Goal: Task Accomplishment & Management: Use online tool/utility

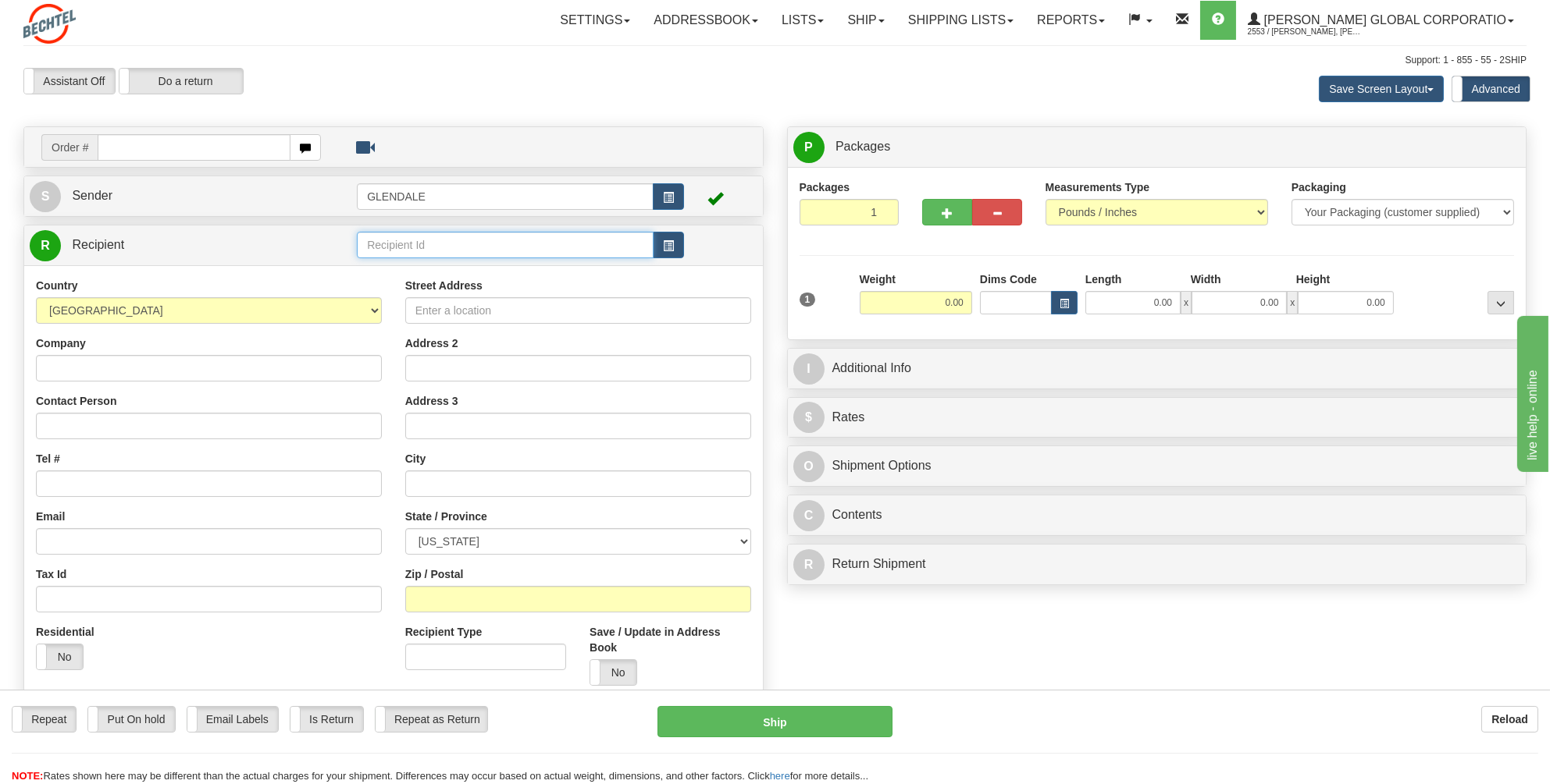
click at [392, 242] on input "text" at bounding box center [505, 245] width 297 height 26
type input "glend"
drag, startPoint x: 419, startPoint y: 246, endPoint x: 347, endPoint y: 249, distance: 72.1
click at [347, 249] on tr "R Recipient [GEOGRAPHIC_DATA]" at bounding box center [393, 246] width 728 height 32
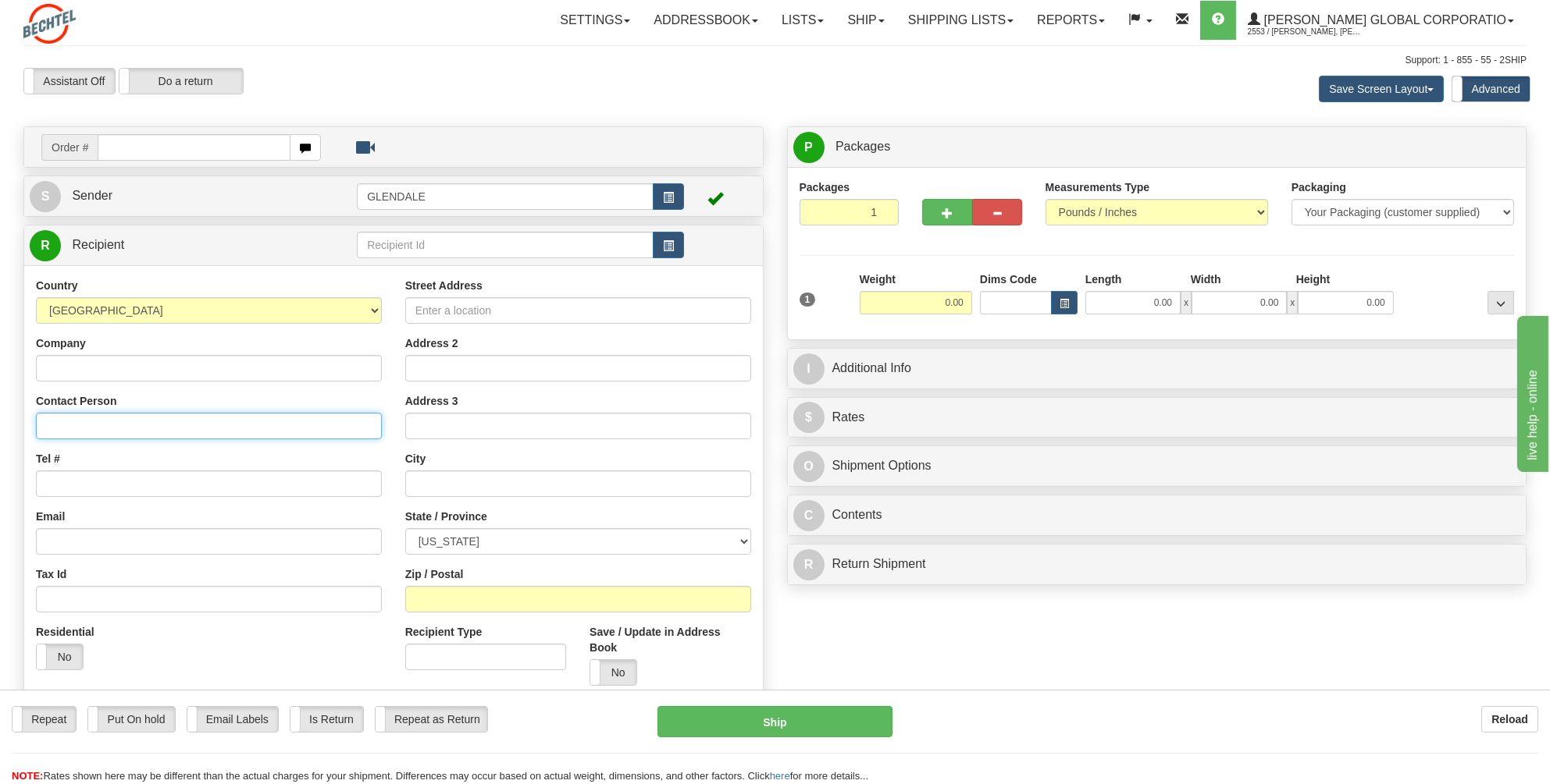
click at [53, 422] on input "Contact Person" at bounding box center [208, 426] width 346 height 26
click at [54, 426] on input "Contact Person" at bounding box center [208, 426] width 346 height 26
type input "Bolo Ojomo"
click at [55, 486] on input "Tel #" at bounding box center [208, 484] width 346 height 26
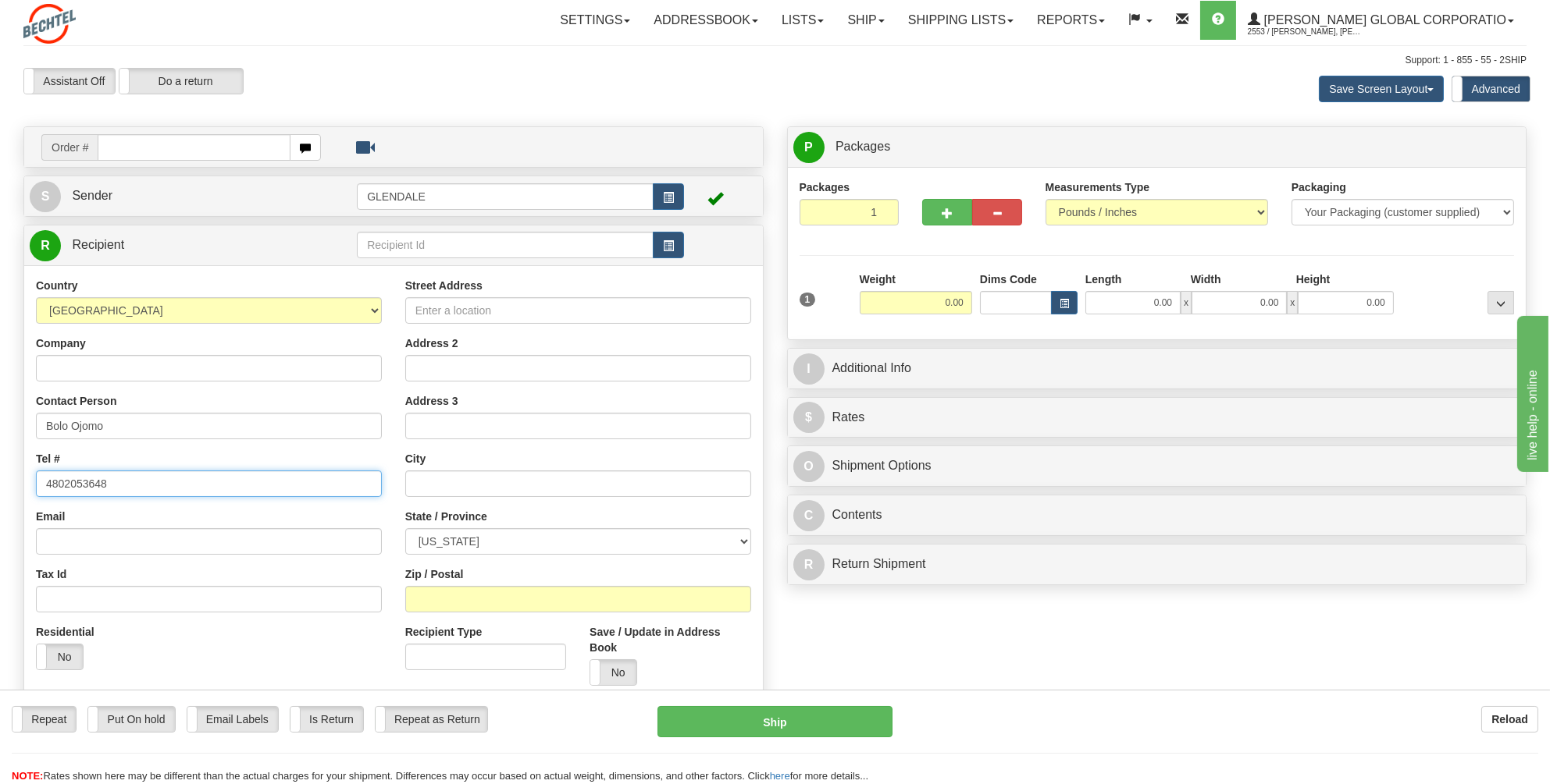
type input "4802053648"
click at [453, 308] on input "Street Address" at bounding box center [578, 311] width 346 height 26
click at [426, 309] on input "Street Address" at bounding box center [578, 311] width 346 height 26
paste input "[STREET_ADDRESS]"
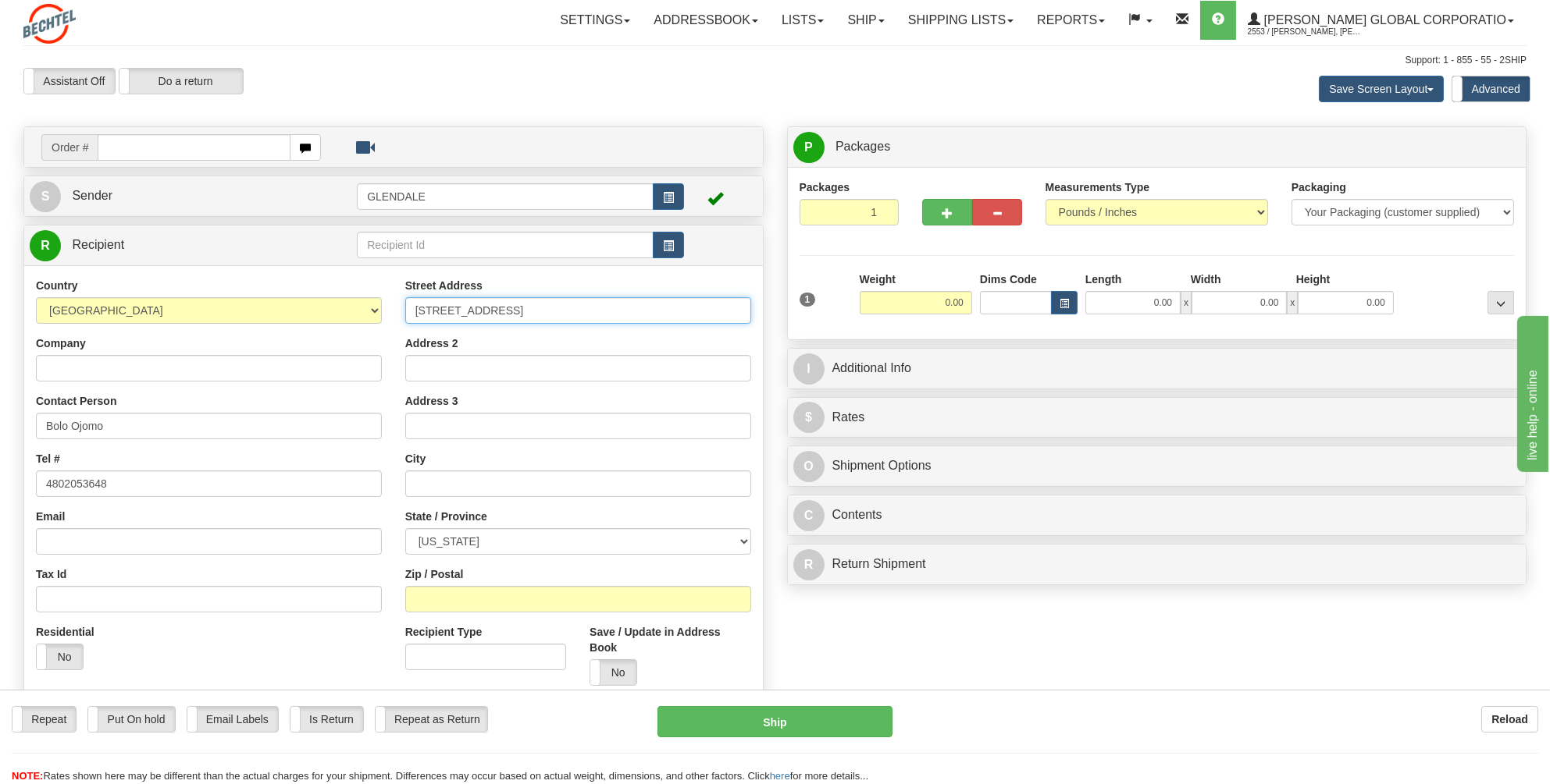
type input "[STREET_ADDRESS]"
click at [428, 479] on input "text" at bounding box center [578, 484] width 346 height 26
type input "Katy"
drag, startPoint x: 505, startPoint y: 537, endPoint x: 469, endPoint y: 546, distance: 37.1
click at [469, 546] on select "[US_STATE] [US_STATE] [US_STATE] [US_STATE] Armed Forces America Armed Forces E…" at bounding box center [578, 541] width 346 height 26
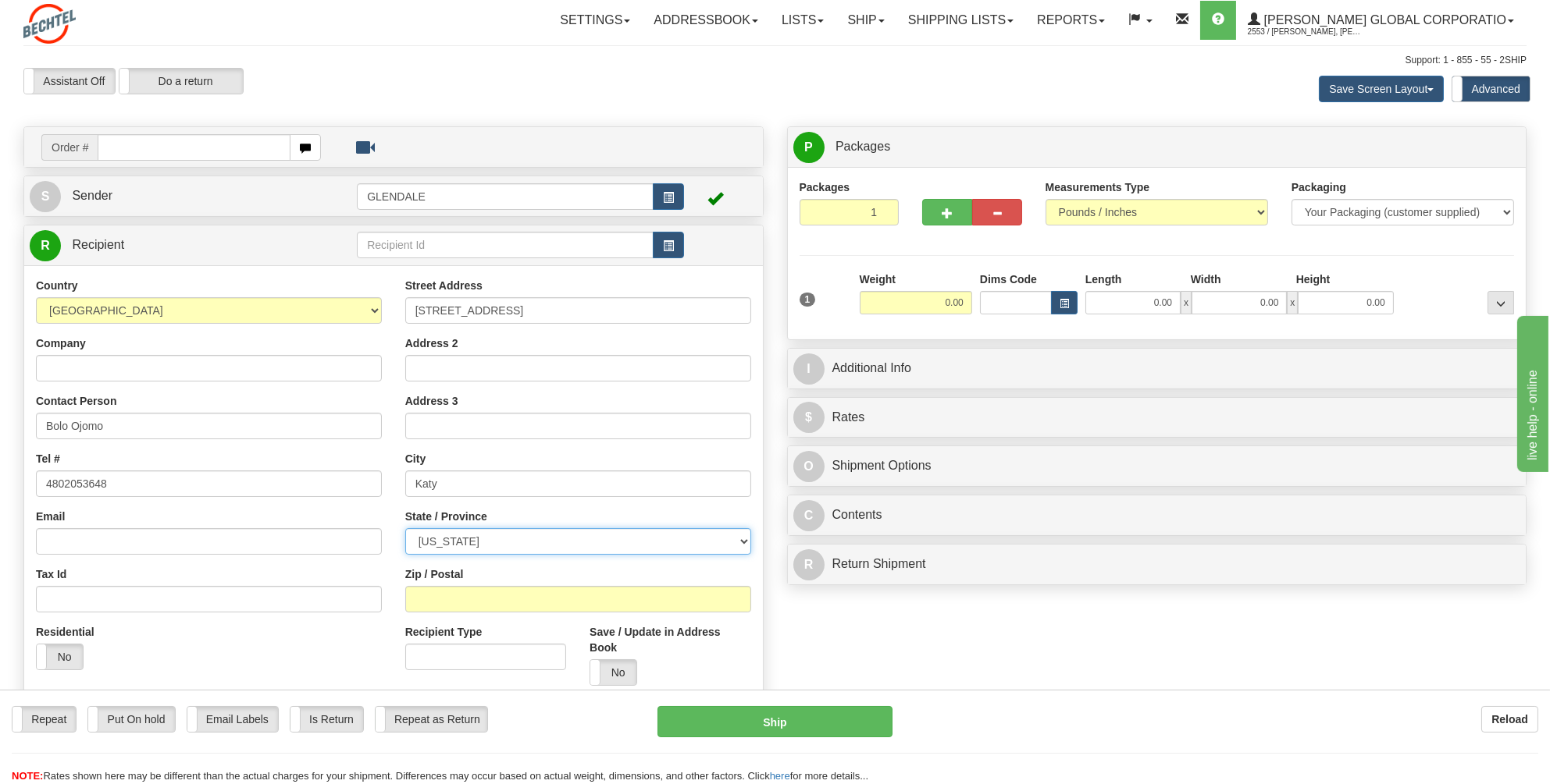
click at [741, 537] on select "[US_STATE] [US_STATE] [US_STATE] [US_STATE] Armed Forces America Armed Forces E…" at bounding box center [578, 541] width 346 height 26
click at [746, 537] on select "[US_STATE] [US_STATE] [US_STATE] [US_STATE] Armed Forces America Armed Forces E…" at bounding box center [578, 541] width 346 height 26
select select "[GEOGRAPHIC_DATA]"
click at [405, 528] on select "[US_STATE] [US_STATE] [US_STATE] [US_STATE] Armed Forces America Armed Forces E…" at bounding box center [578, 541] width 346 height 26
click at [426, 598] on input "Zip / Postal" at bounding box center [578, 599] width 346 height 26
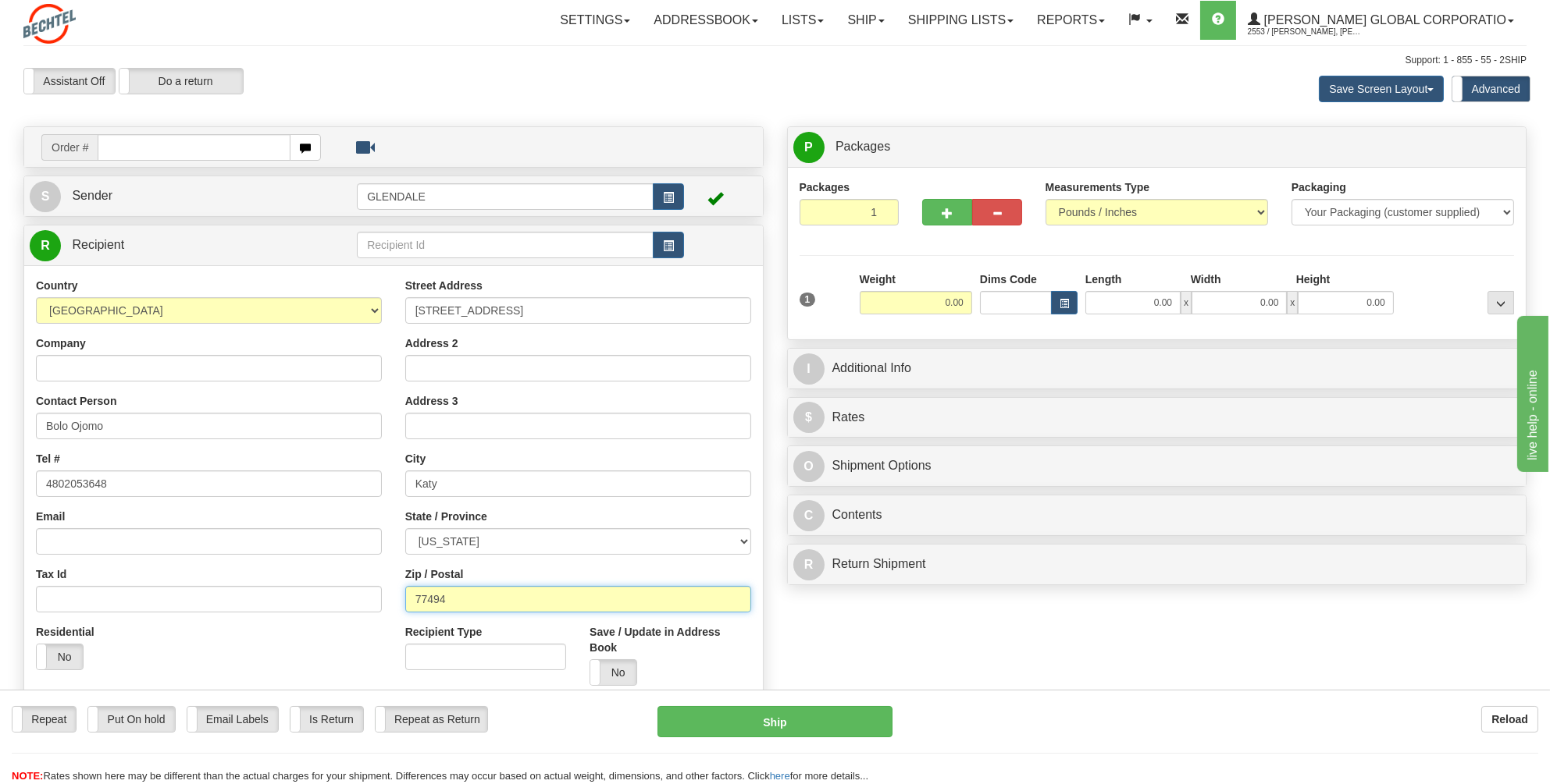
type input "77494"
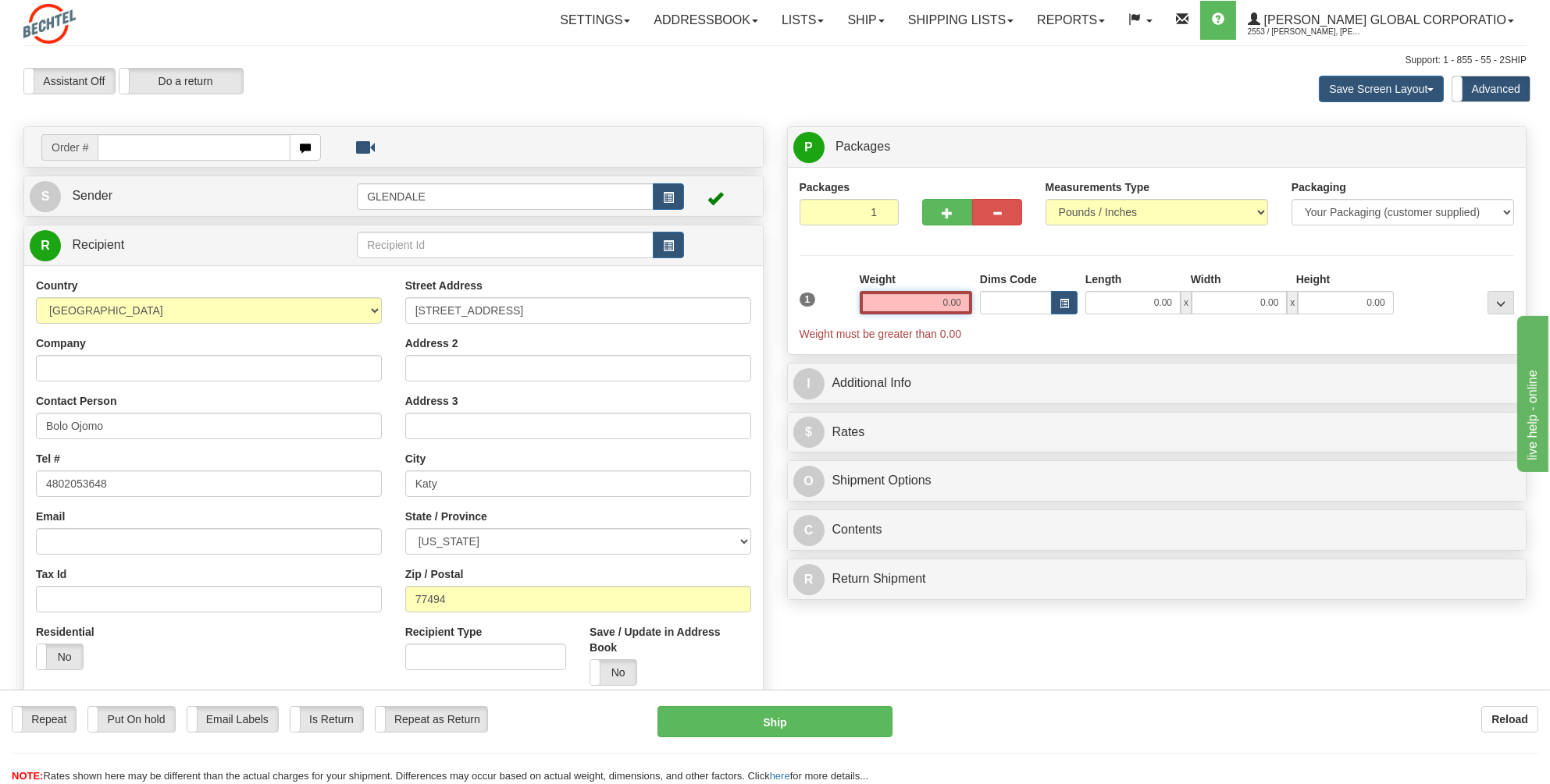
drag, startPoint x: 967, startPoint y: 295, endPoint x: 942, endPoint y: 300, distance: 25.5
click at [942, 300] on input "0.00" at bounding box center [916, 302] width 113 height 23
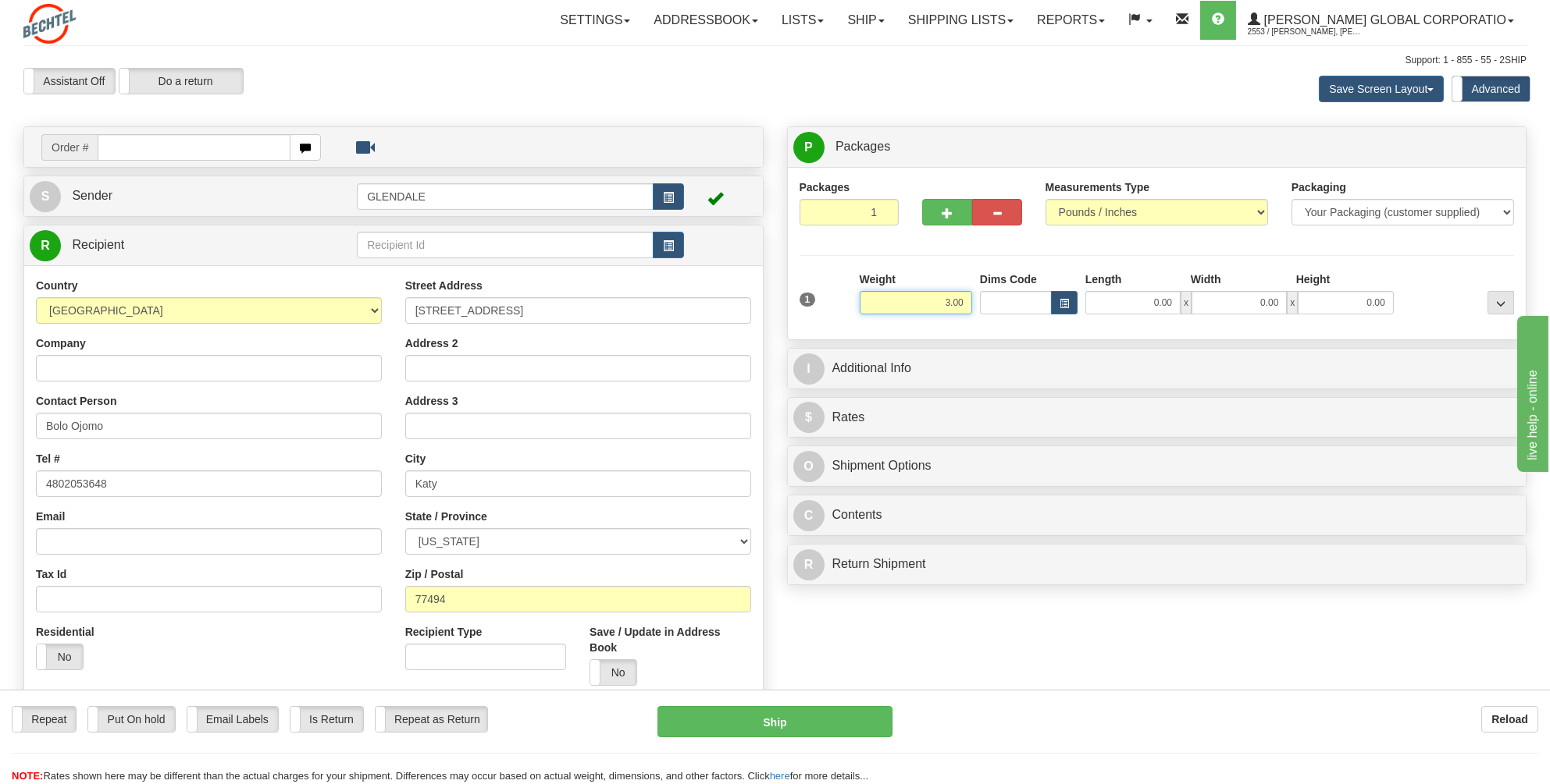
type input "3.00"
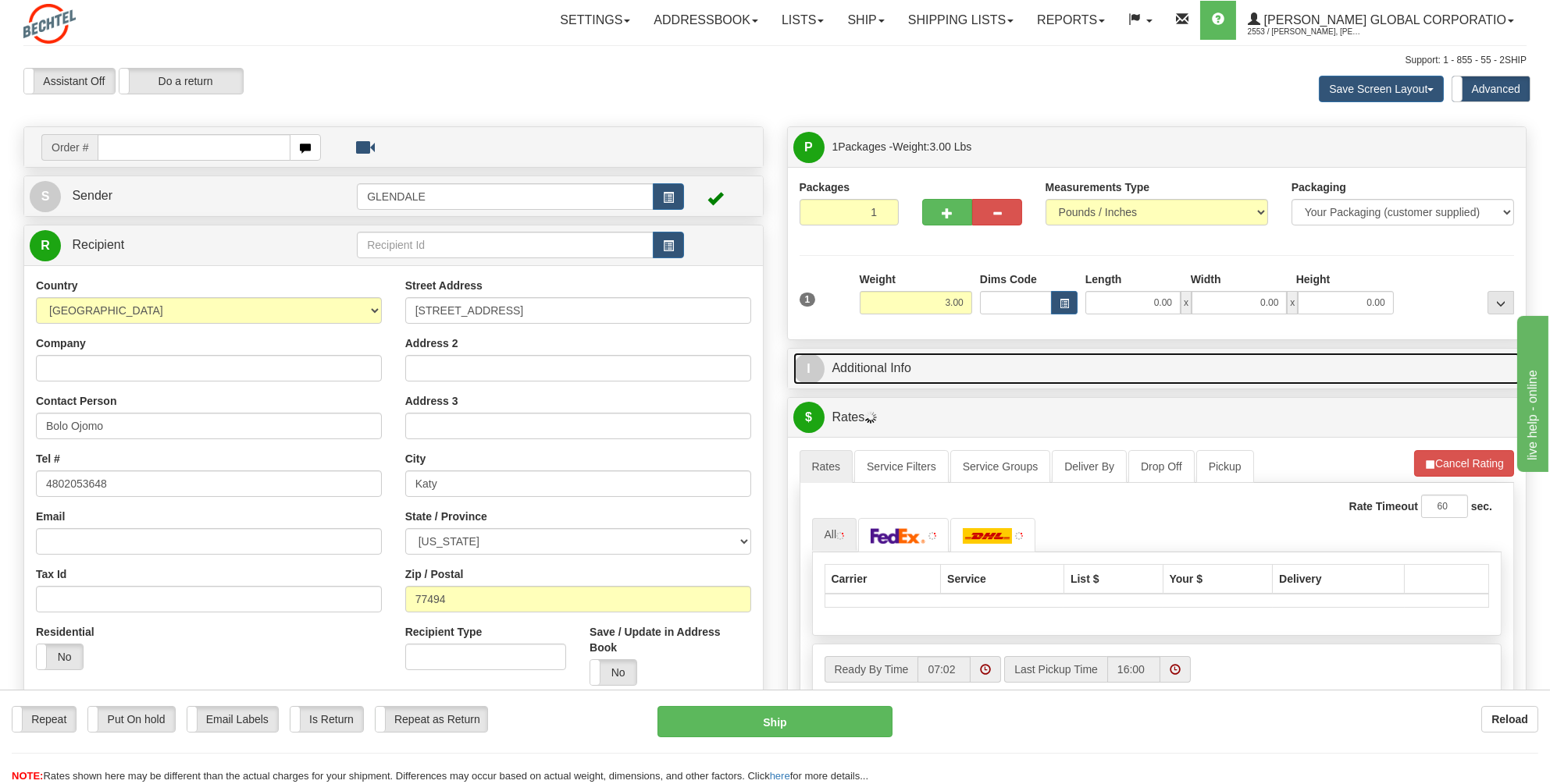
click at [877, 369] on link "I Additional Info" at bounding box center [1157, 369] width 728 height 32
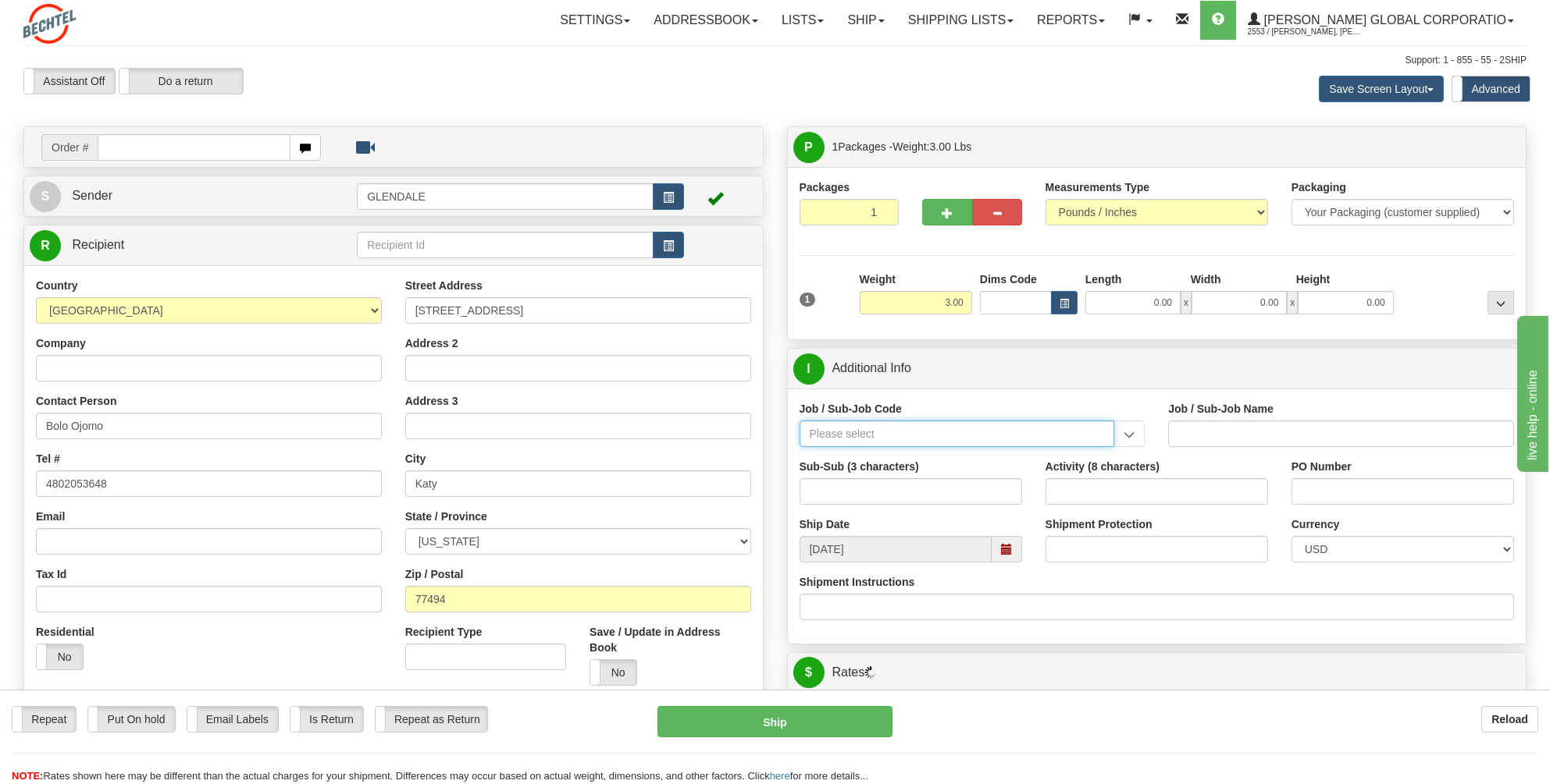
click at [830, 435] on input "Job / Sub-Job Code" at bounding box center [958, 433] width 316 height 26
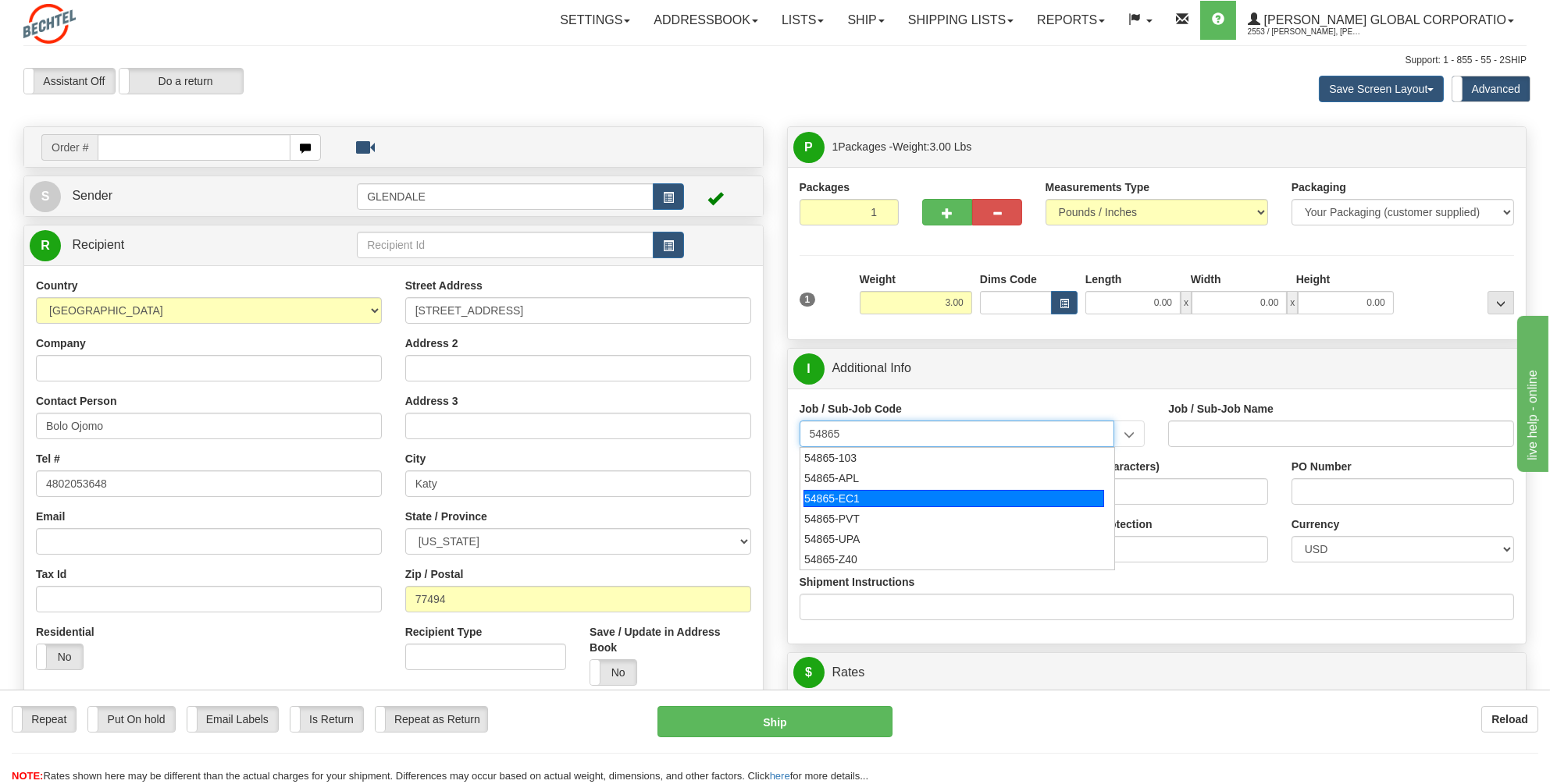
click at [830, 496] on div "54865-EC1" at bounding box center [953, 498] width 300 height 17
type input "54865-EC1"
type input "APP ENGINEERING SERVICES - EMPLOYEE CENTRAL IMPLE"
type input "54865-EC1"
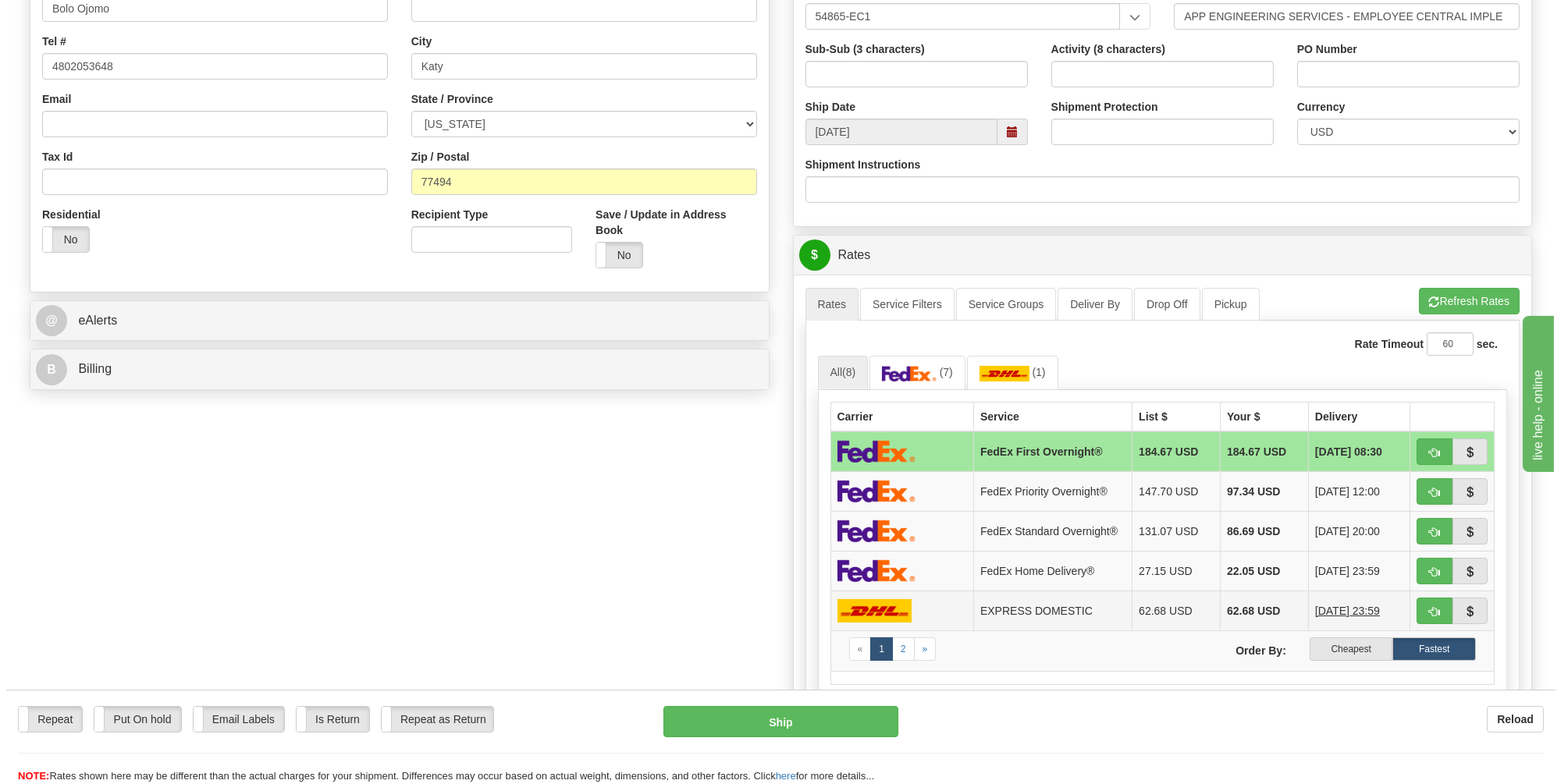
scroll to position [546, 0]
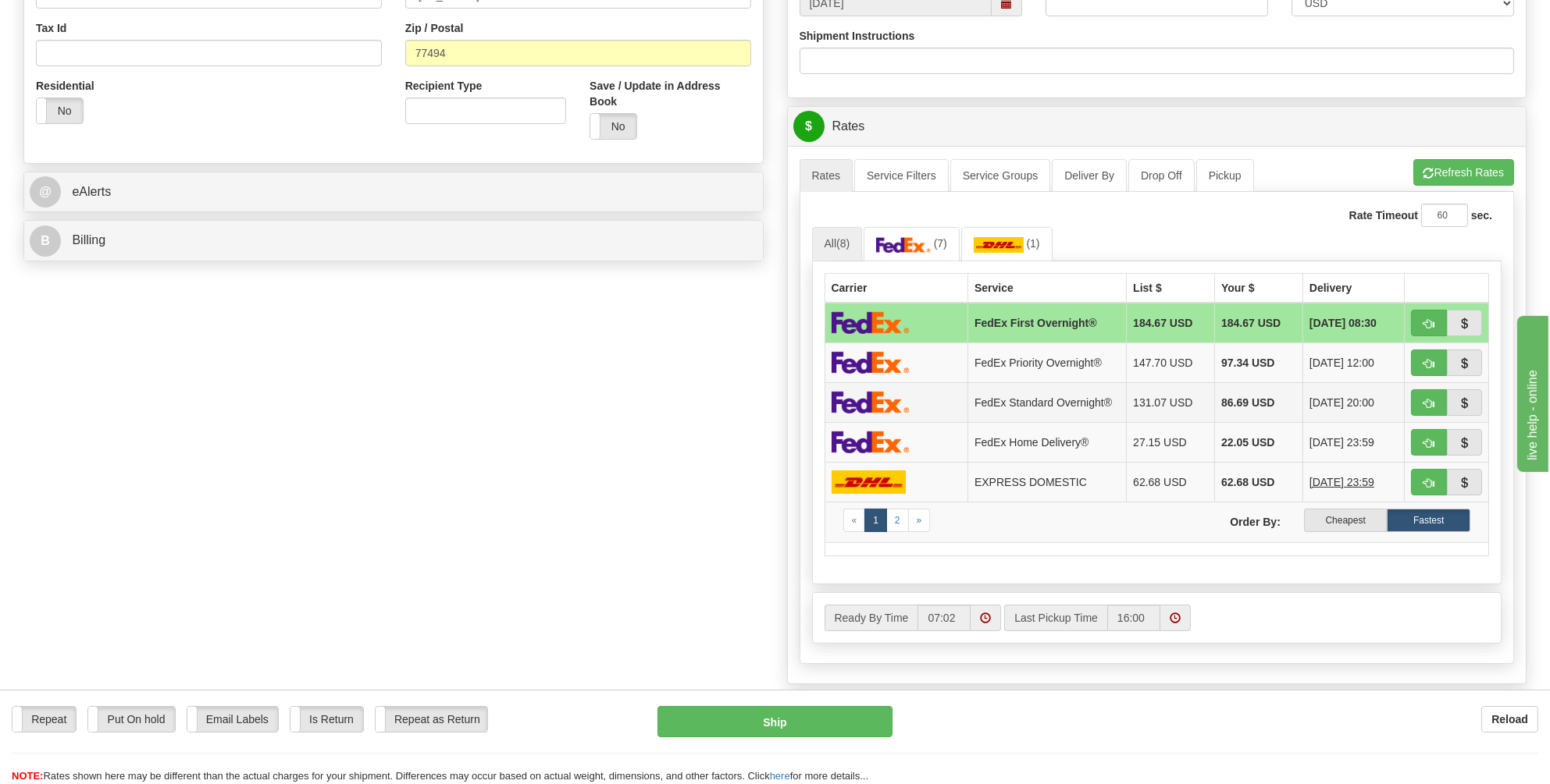
click at [877, 403] on img at bounding box center [870, 402] width 78 height 23
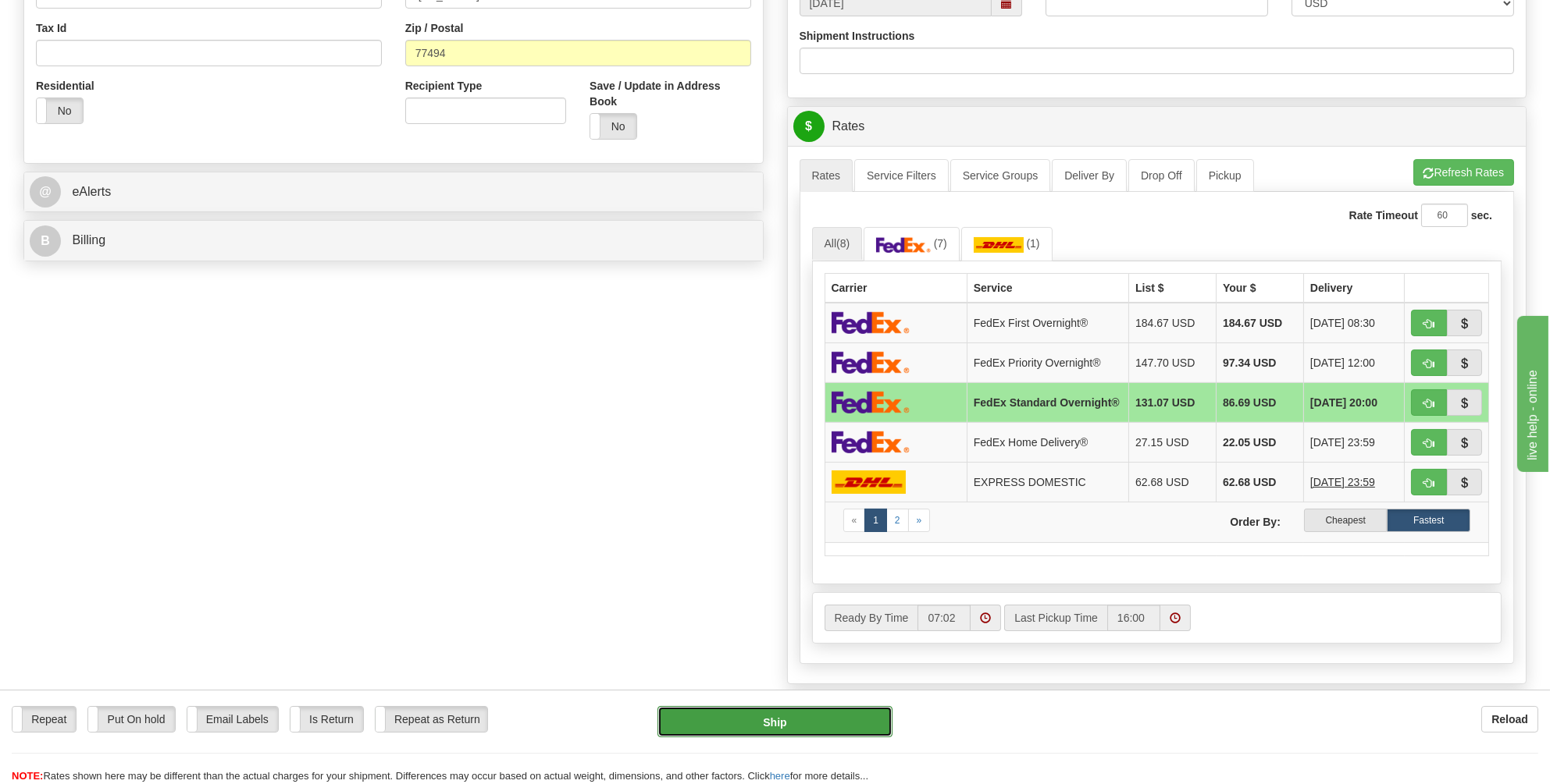
click at [766, 718] on button "Ship" at bounding box center [774, 722] width 235 height 32
type input "05"
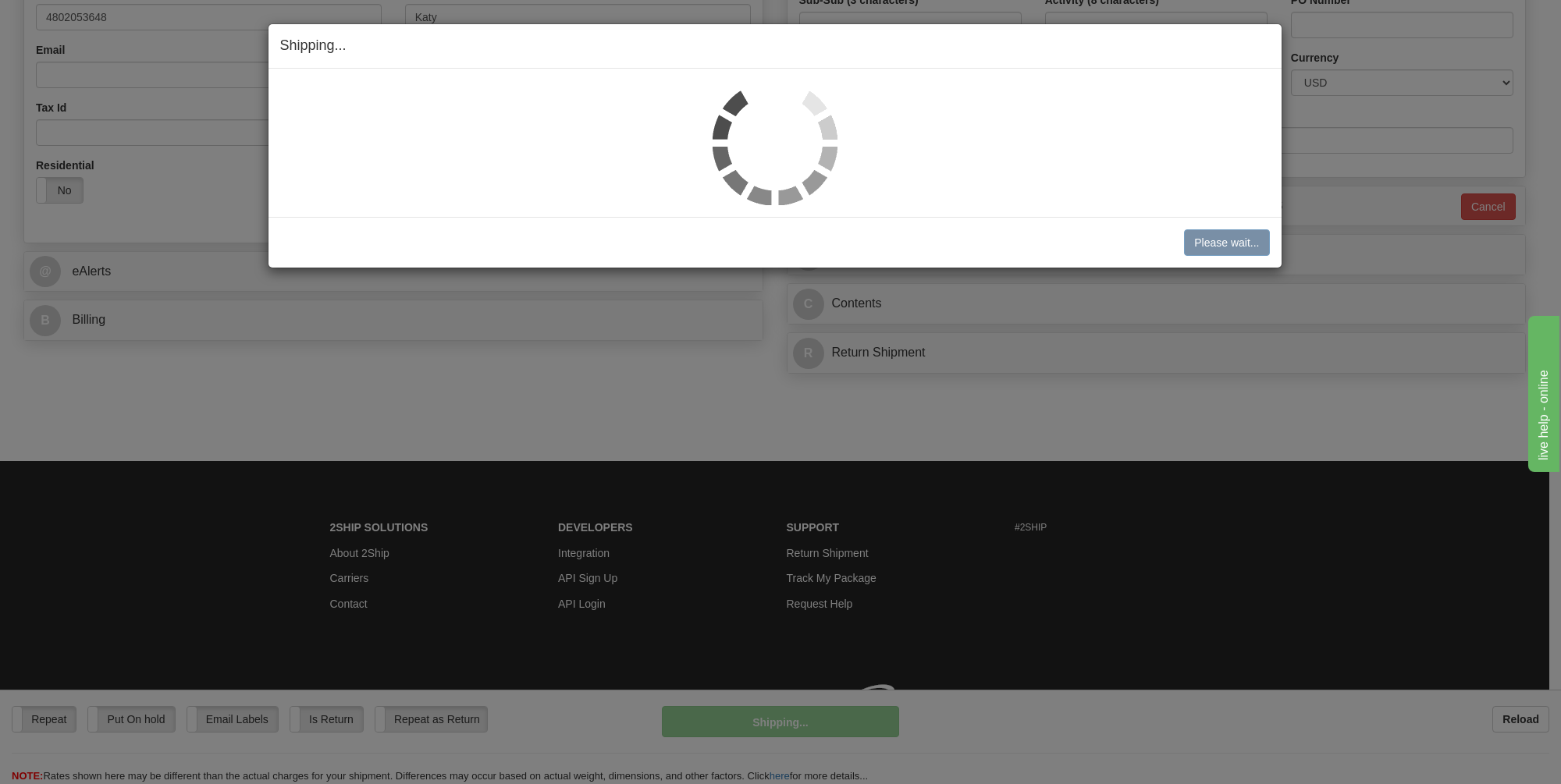
scroll to position [485, 0]
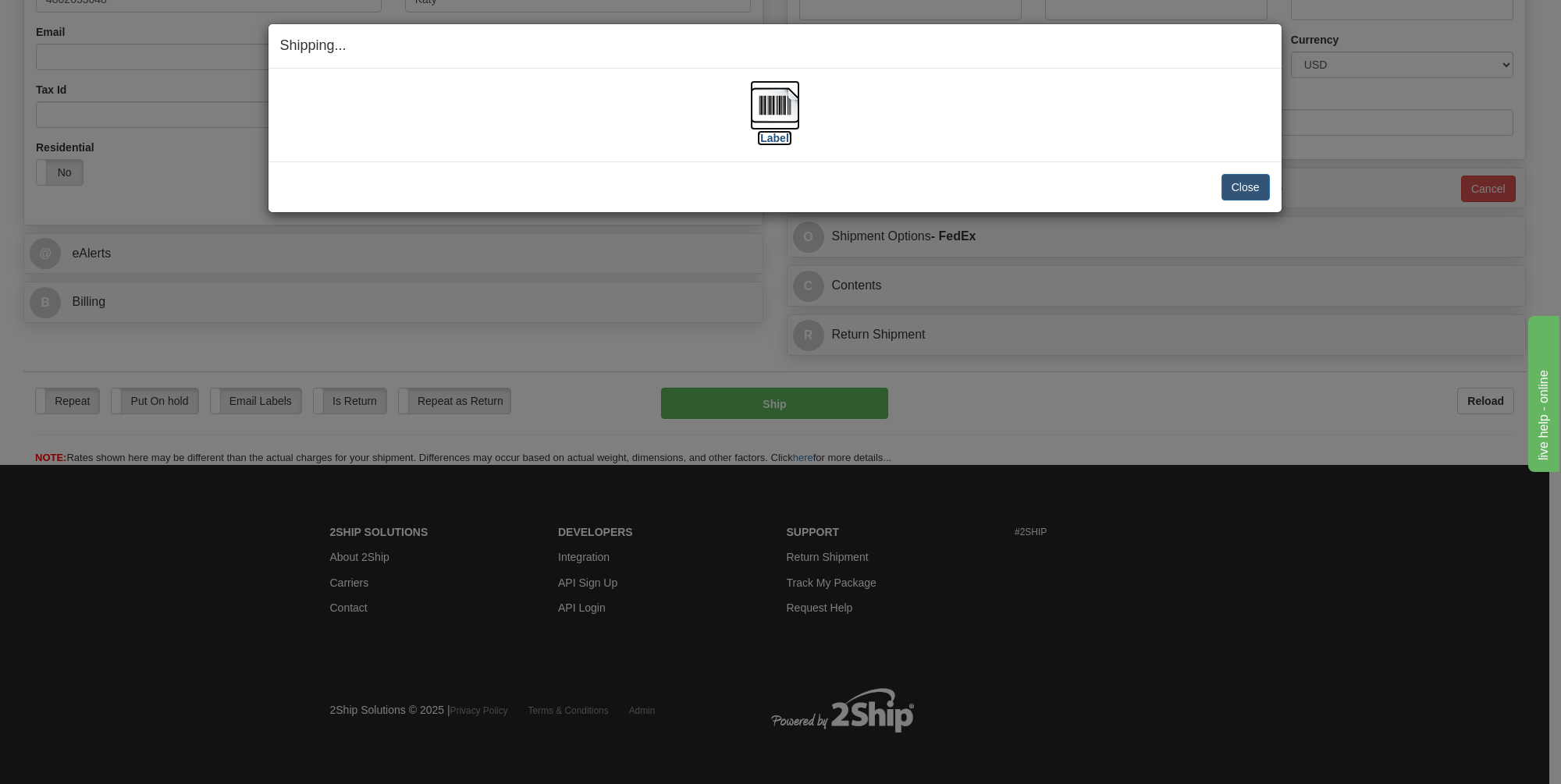
click at [778, 106] on img at bounding box center [775, 105] width 50 height 50
click at [1243, 183] on button "Close" at bounding box center [1246, 187] width 49 height 26
click at [1232, 183] on button "Close" at bounding box center [1246, 187] width 49 height 26
click at [1240, 182] on button "Close" at bounding box center [1246, 187] width 49 height 26
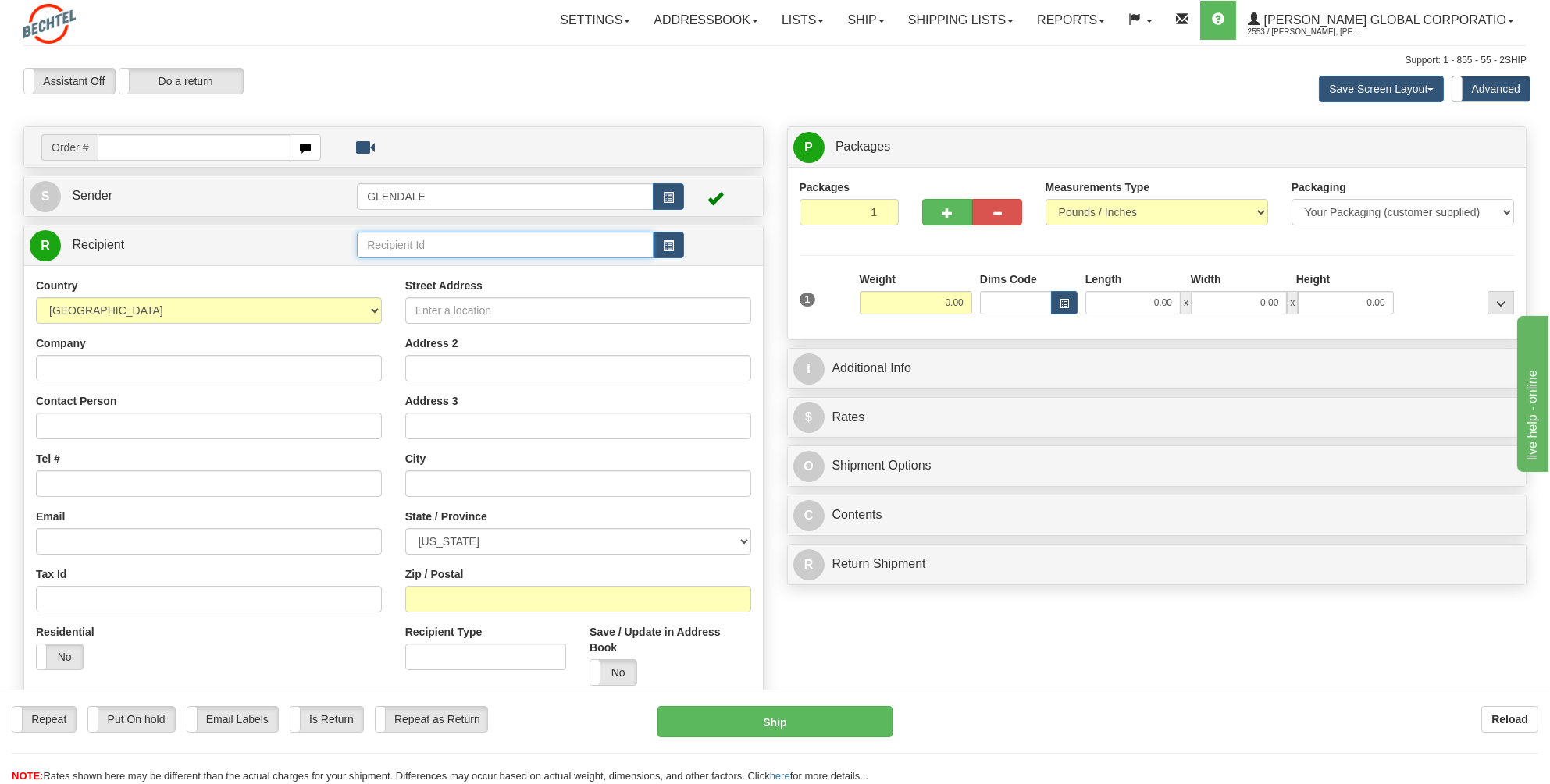
click at [418, 242] on input "text" at bounding box center [505, 245] width 297 height 26
click at [403, 261] on div "[PERSON_NAME] GLENDALE" at bounding box center [503, 269] width 282 height 17
type input "[PERSON_NAME] GLENDALE"
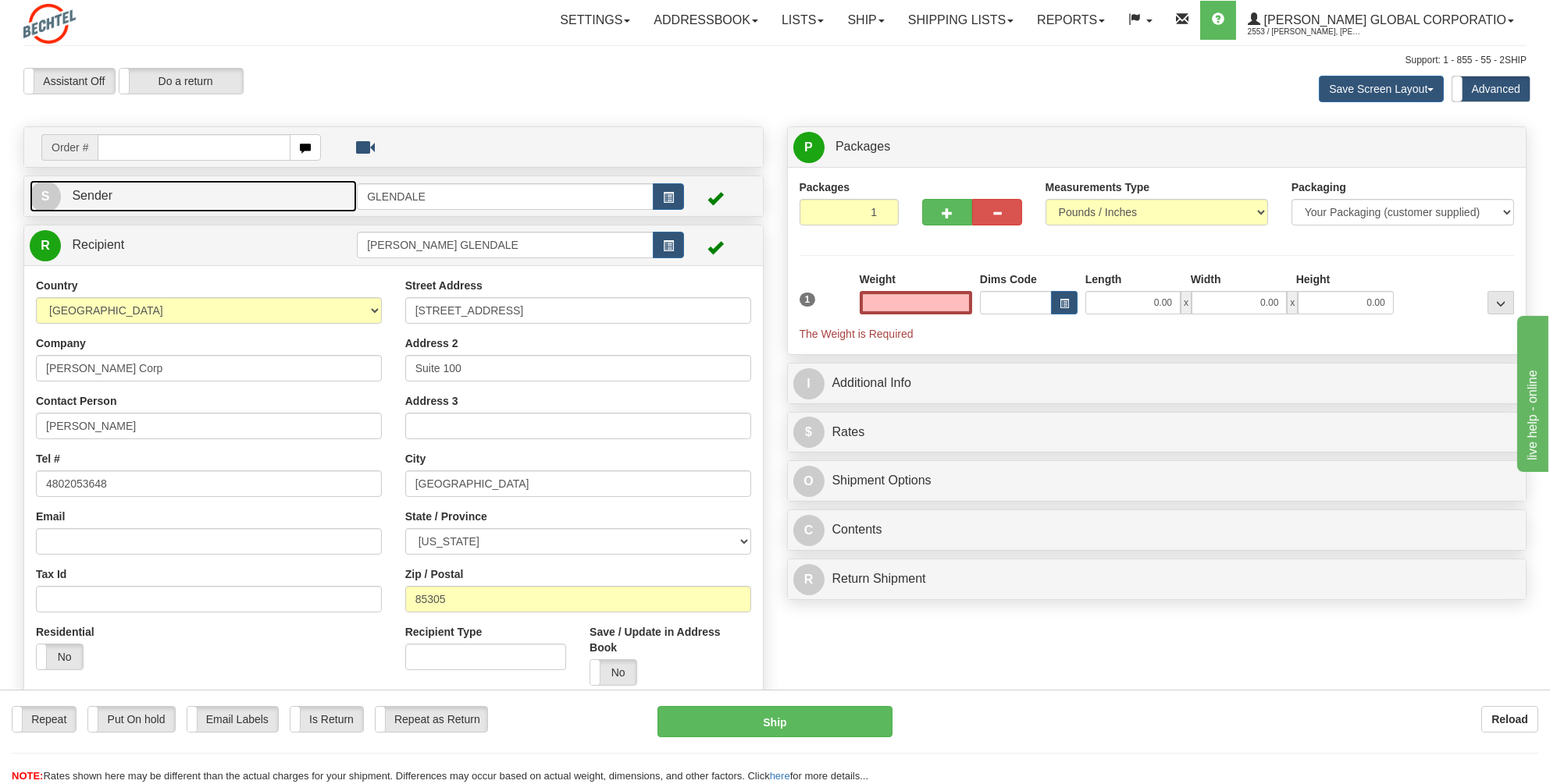
type input "0.00"
click at [84, 197] on span "Sender" at bounding box center [92, 195] width 41 height 14
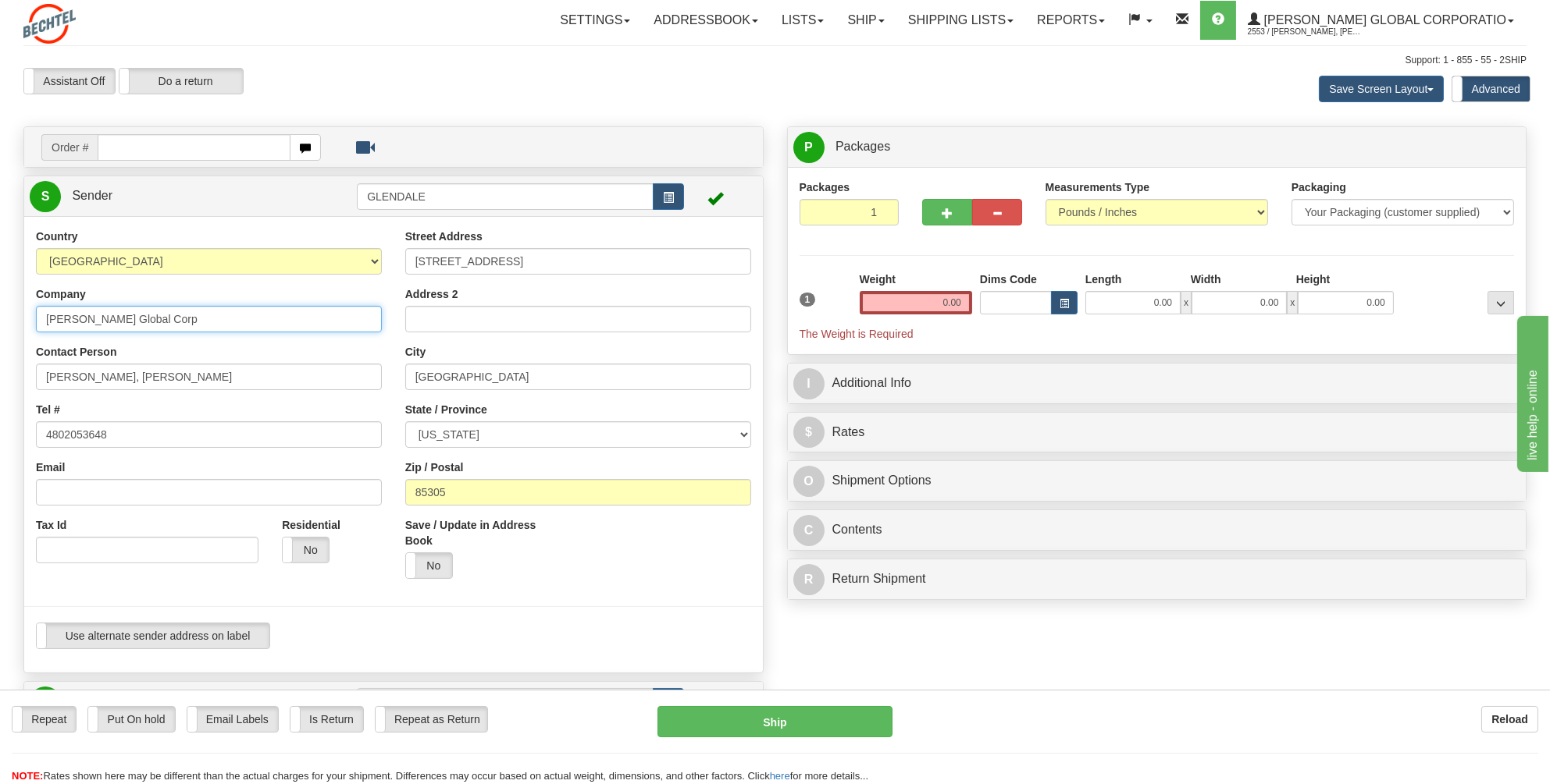
drag, startPoint x: 175, startPoint y: 317, endPoint x: 15, endPoint y: 318, distance: 160.0
click at [24, 318] on div "Country AFGHANISTAN ALAND ISLANDS ALBANIA ALGERIA AMERICAN SAMOA ANDORRA ANGOLA…" at bounding box center [393, 444] width 738 height 433
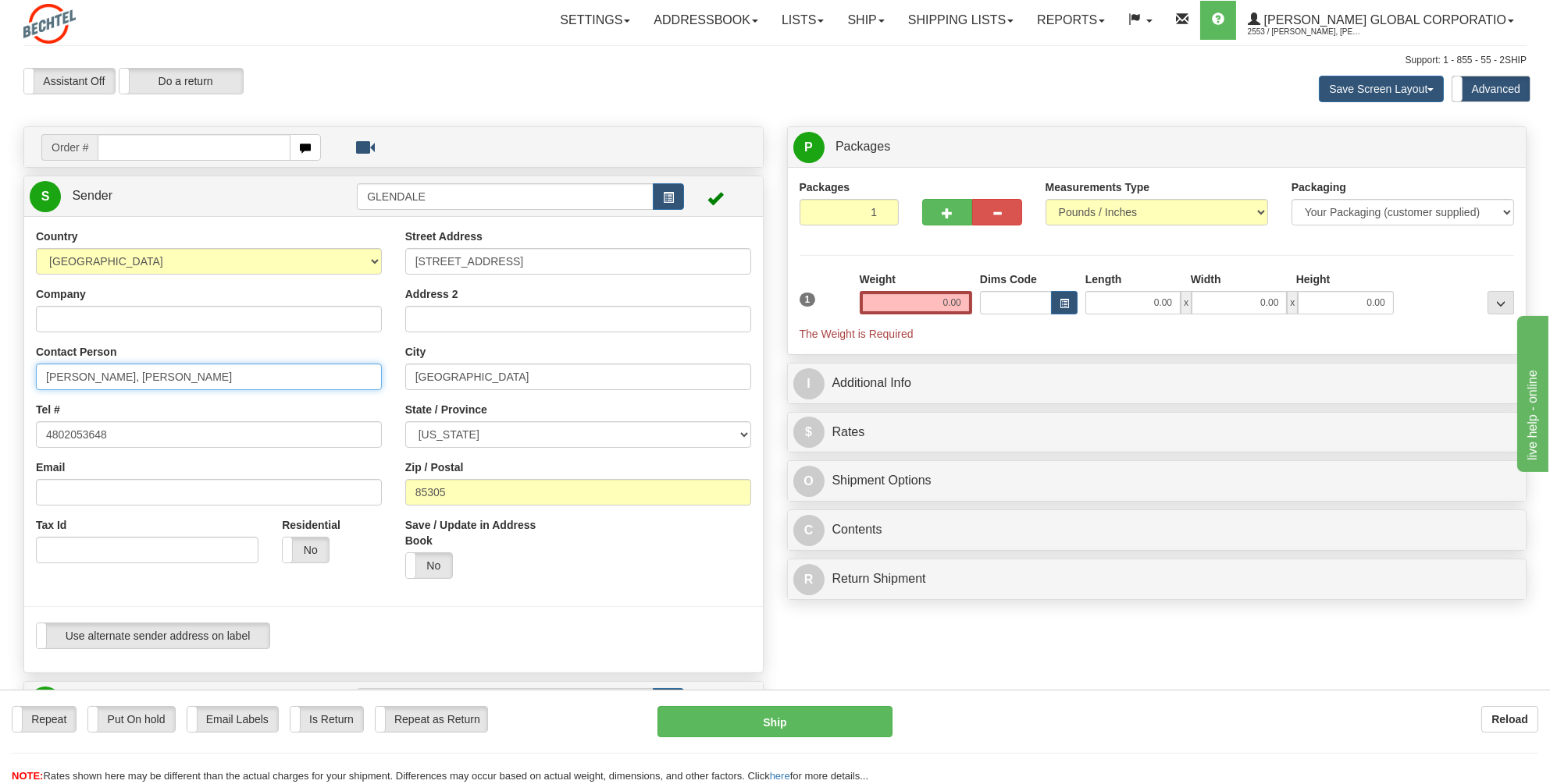
drag, startPoint x: 222, startPoint y: 368, endPoint x: 37, endPoint y: 370, distance: 185.0
click at [37, 370] on input "Lauletta, Judith Lauletta" at bounding box center [208, 376] width 346 height 26
paste input "Bola Ojomo"
type input "Bola Ojomo"
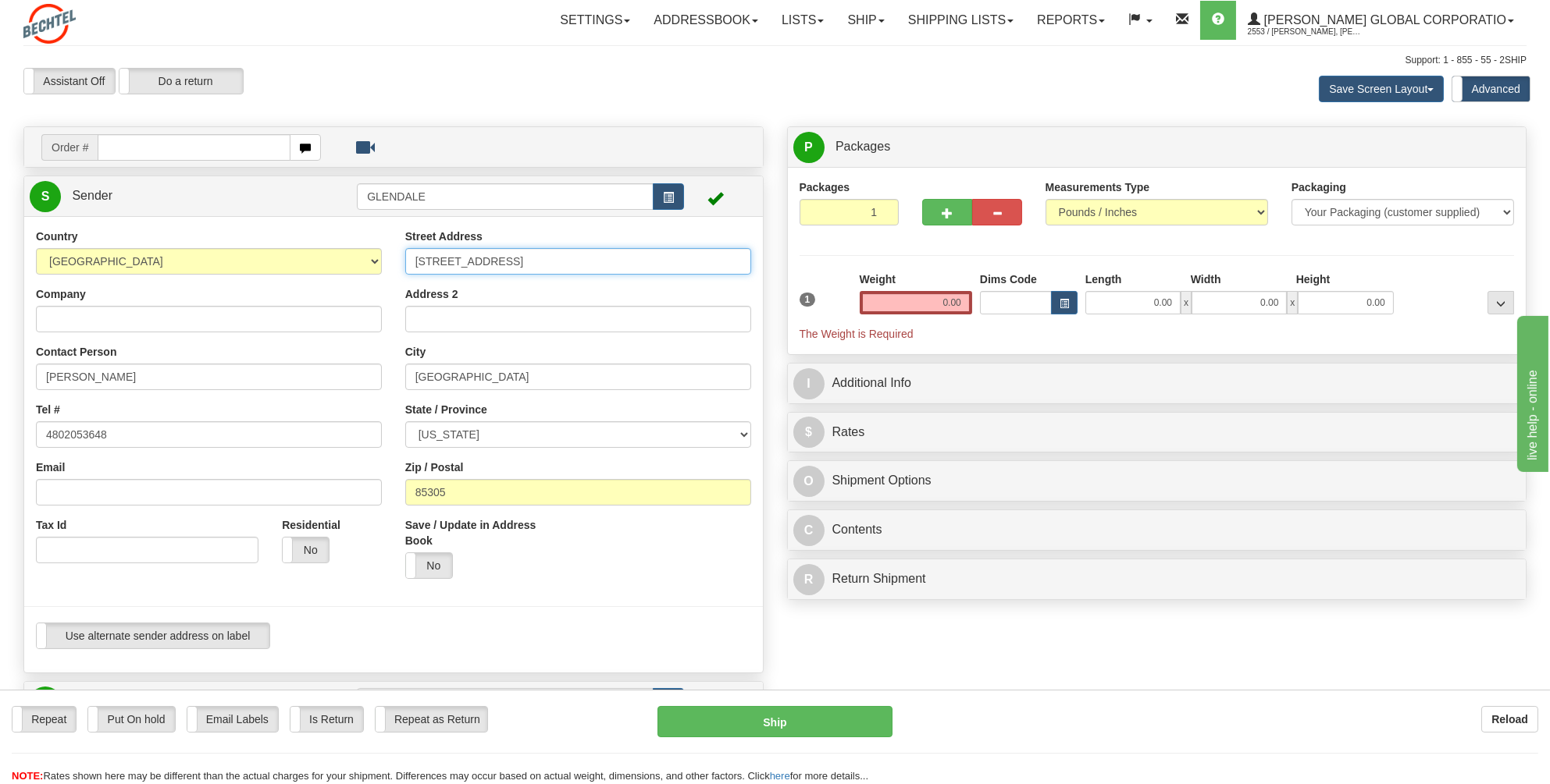
drag, startPoint x: 475, startPoint y: 258, endPoint x: 380, endPoint y: 264, distance: 95.2
click at [380, 264] on div "Country AFGHANISTAN ALAND ISLANDS ALBANIA ALGERIA AMERICAN SAMOA ANDORRA ANGOLA…" at bounding box center [393, 444] width 738 height 433
click at [426, 252] on input "Street Address" at bounding box center [578, 261] width 346 height 26
paste input "[STREET_ADDRESS]"
type input "[STREET_ADDRESS]"
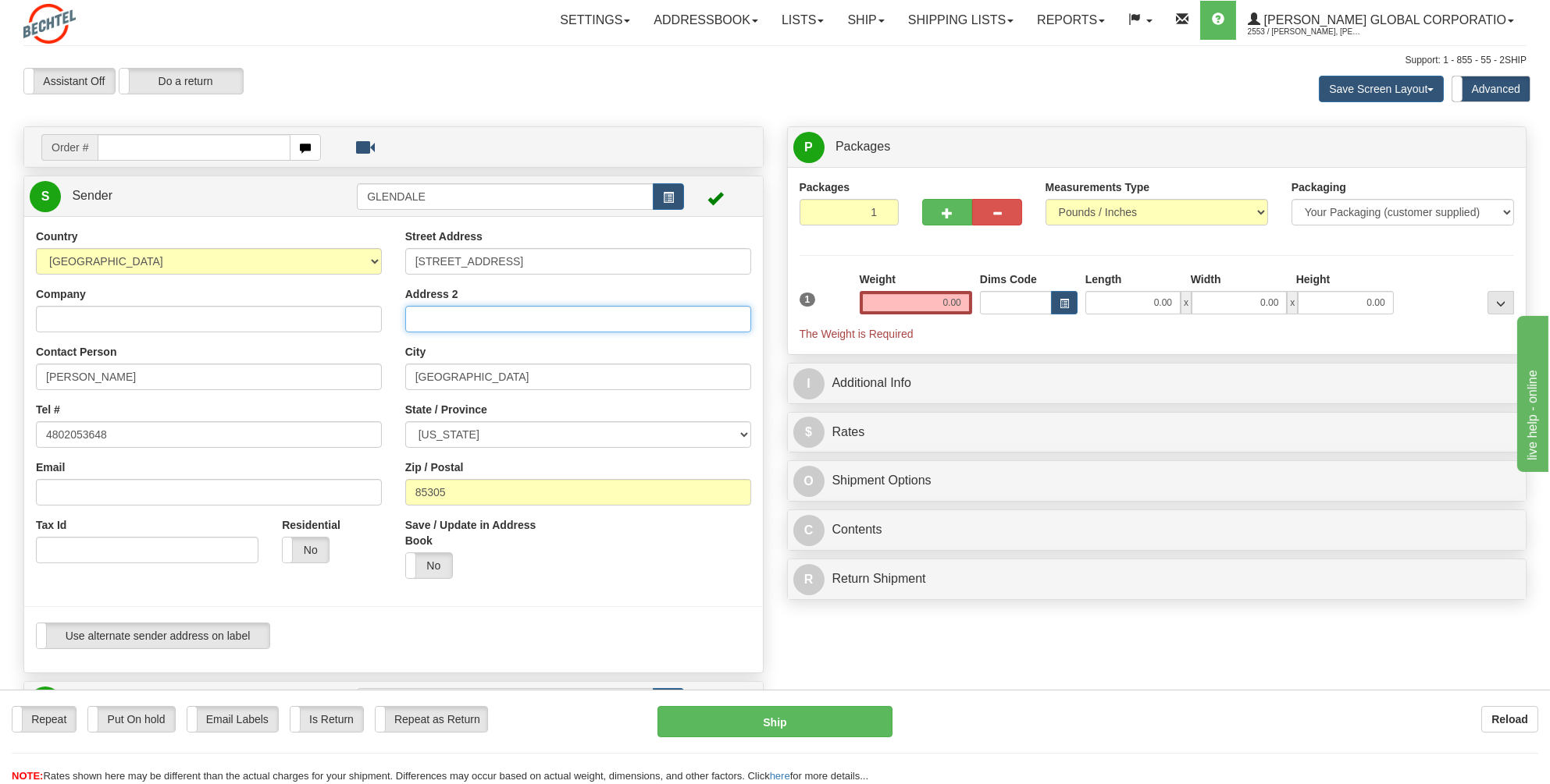
select select "[GEOGRAPHIC_DATA]"
type input "[STREET_ADDRESS]"
drag, startPoint x: 432, startPoint y: 378, endPoint x: 386, endPoint y: 378, distance: 46.0
click at [386, 378] on div "Country AFGHANISTAN ALAND ISLANDS ALBANIA ALGERIA AMERICAN SAMOA ANDORRA ANGOLA…" at bounding box center [393, 444] width 738 height 433
type input "Katy"
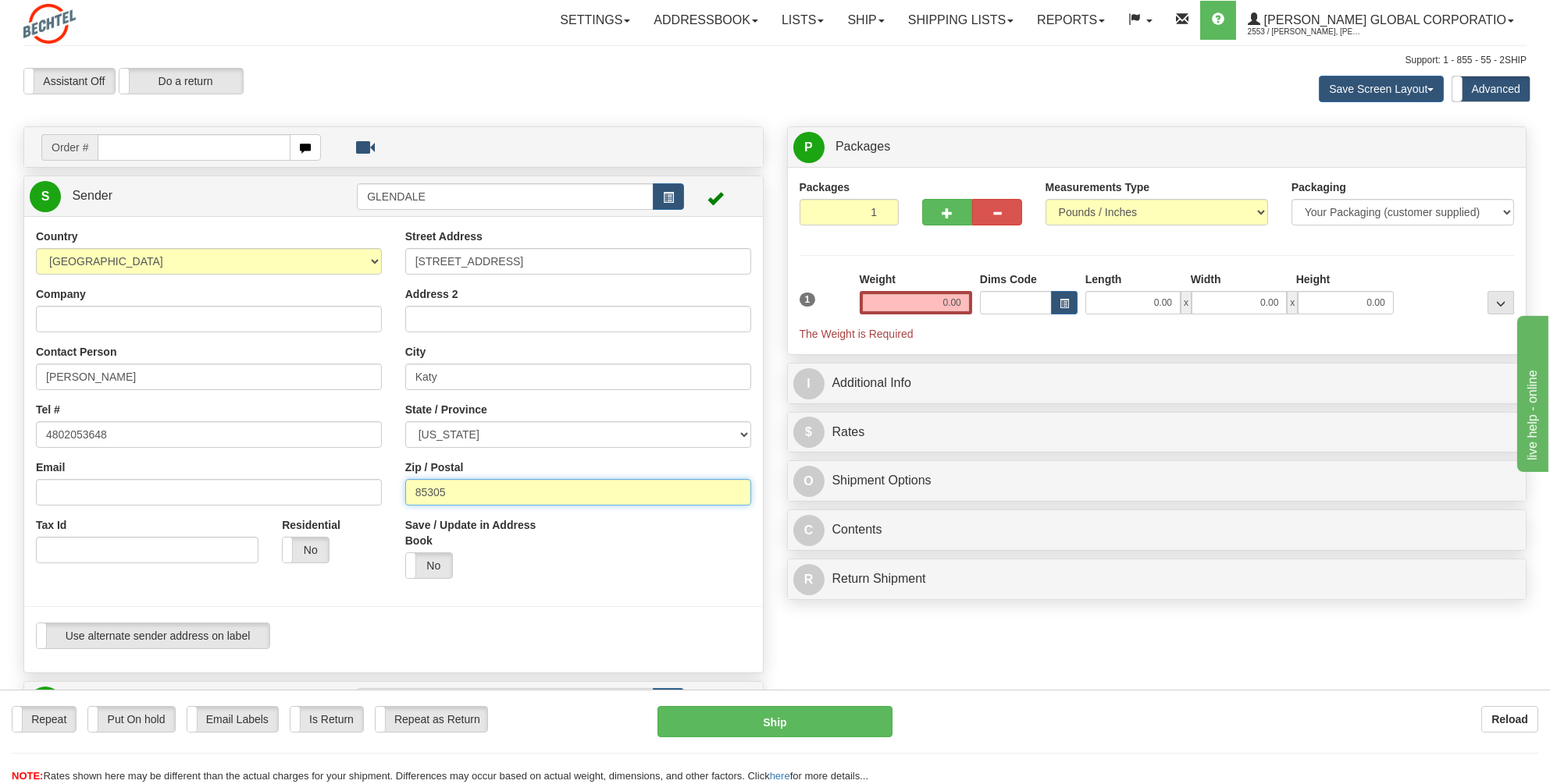
drag, startPoint x: 434, startPoint y: 490, endPoint x: 370, endPoint y: 490, distance: 64.0
click at [370, 490] on div "Country AFGHANISTAN ALAND ISLANDS ALBANIA ALGERIA AMERICAN SAMOA ANDORRA ANGOLA…" at bounding box center [393, 444] width 738 height 433
type input "77494"
drag, startPoint x: 962, startPoint y: 305, endPoint x: 939, endPoint y: 299, distance: 23.8
click at [939, 299] on input "0.00" at bounding box center [916, 302] width 113 height 23
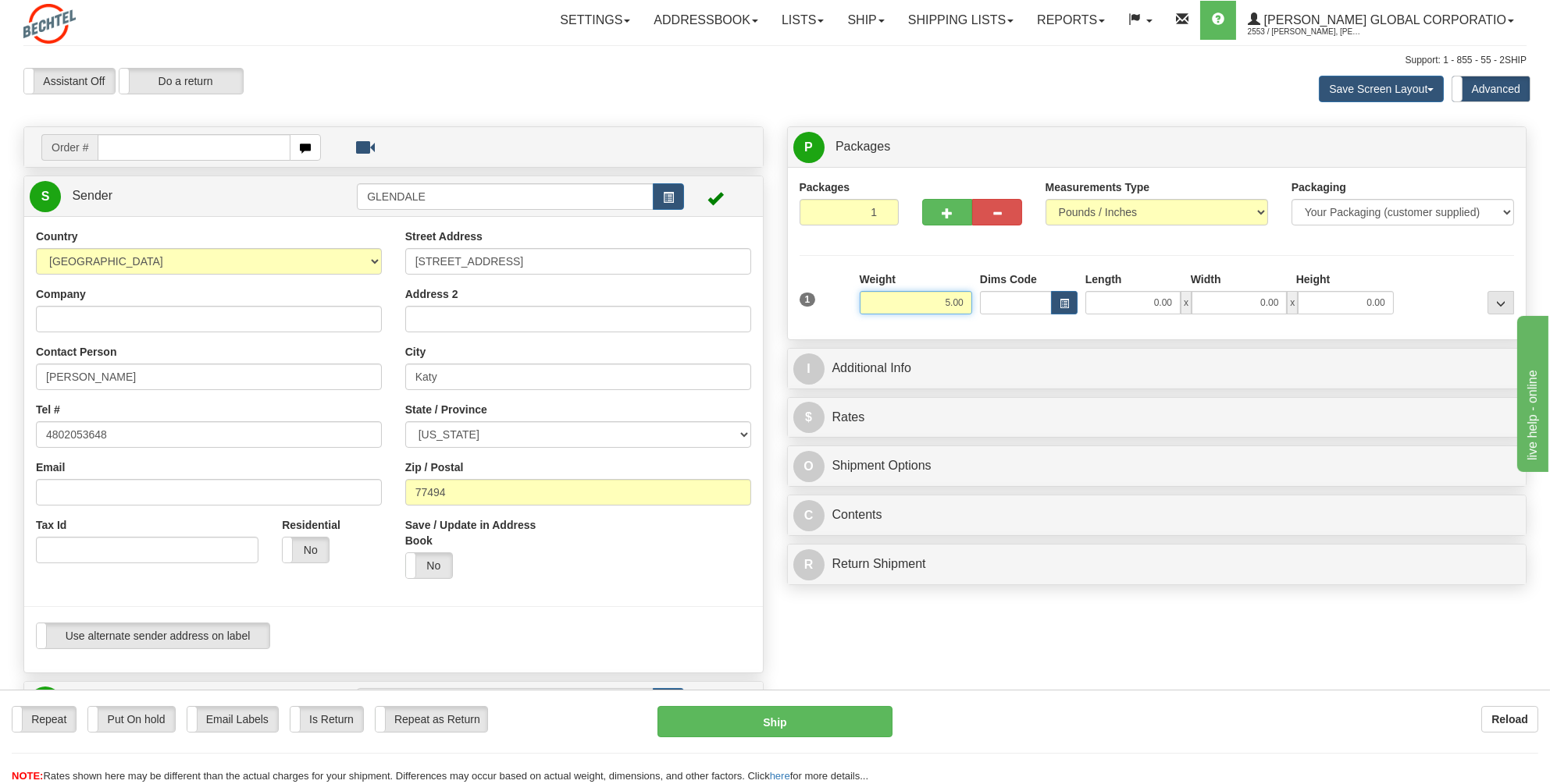
type input "5.00"
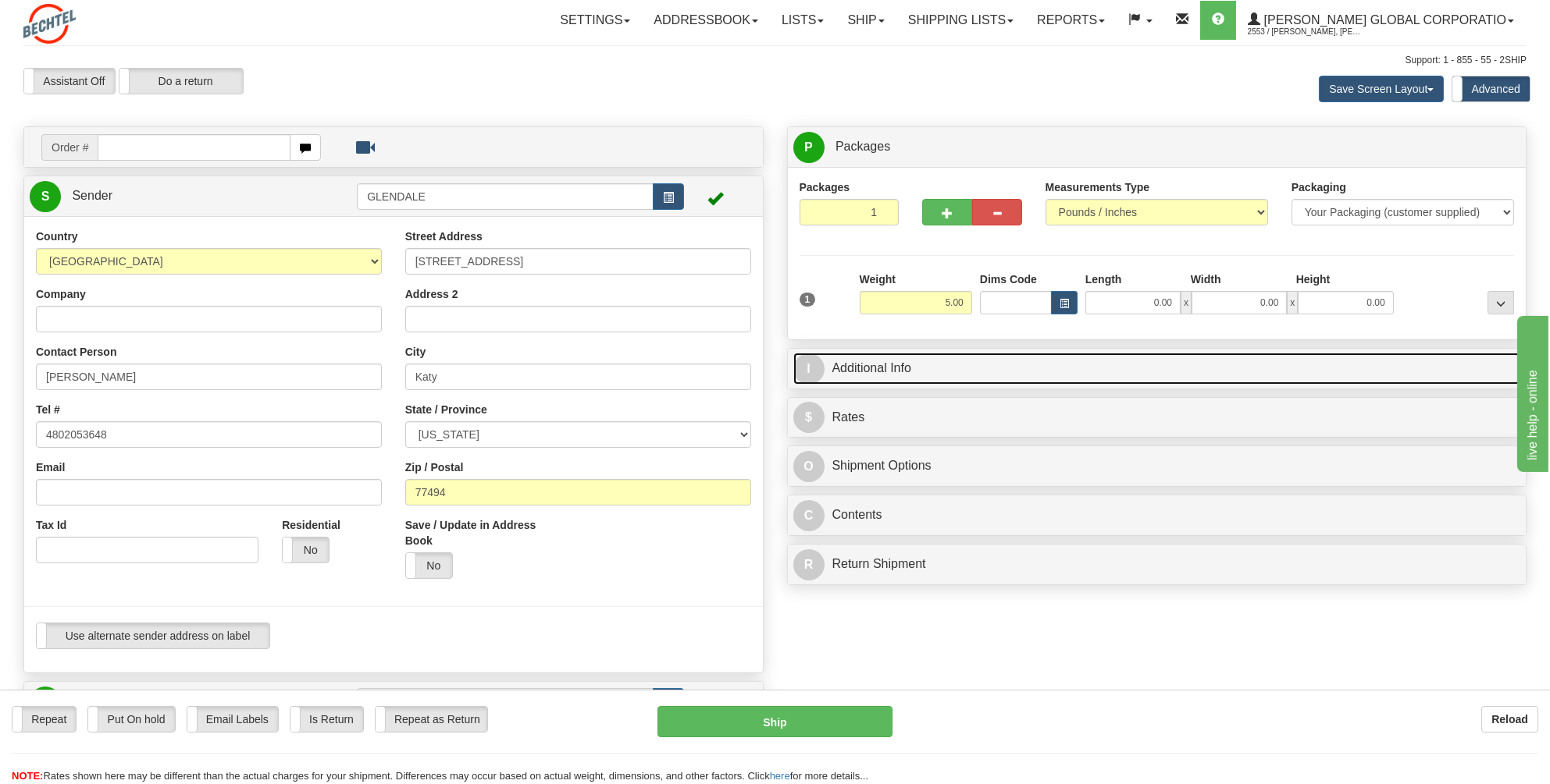
click at [874, 362] on link "I Additional Info" at bounding box center [1157, 369] width 728 height 32
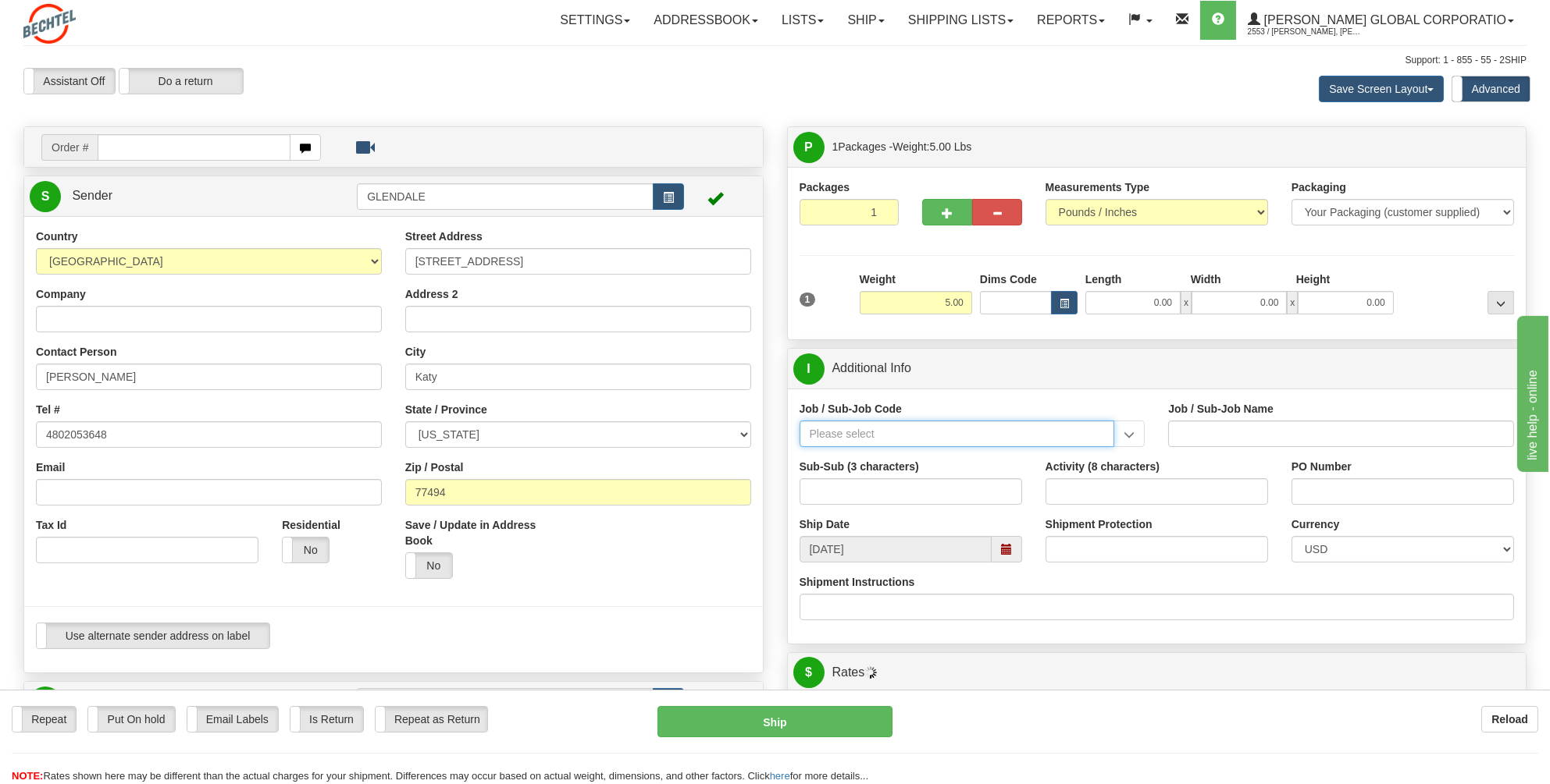
click at [849, 429] on input "Job / Sub-Job Code" at bounding box center [958, 433] width 316 height 26
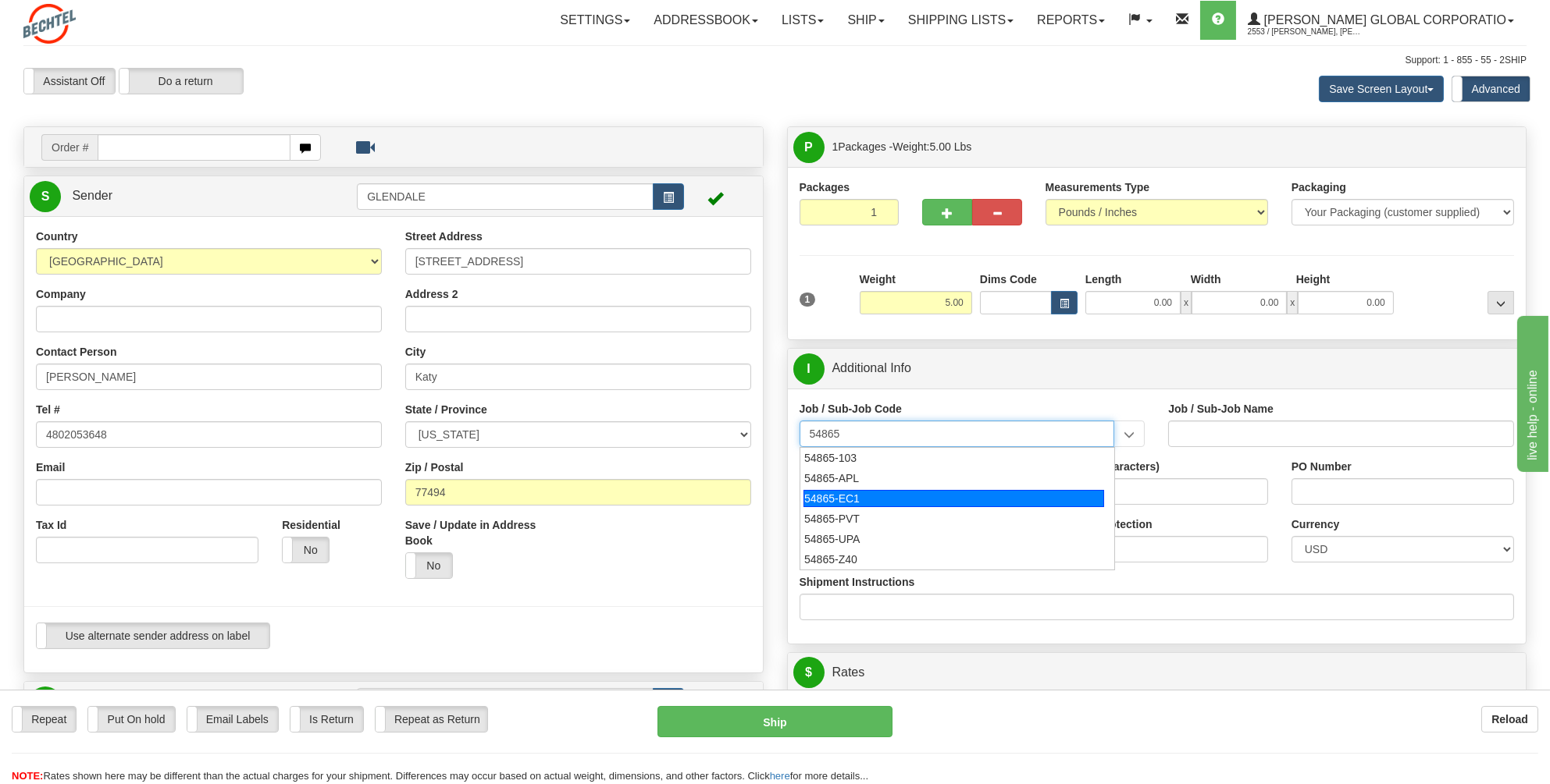
click at [854, 491] on div "54865-EC1" at bounding box center [953, 498] width 300 height 17
type input "54865-EC1"
type input "APP ENGINEERING SERVICES - EMPLOYEE CENTRAL IMPLE"
type input "54865-EC1"
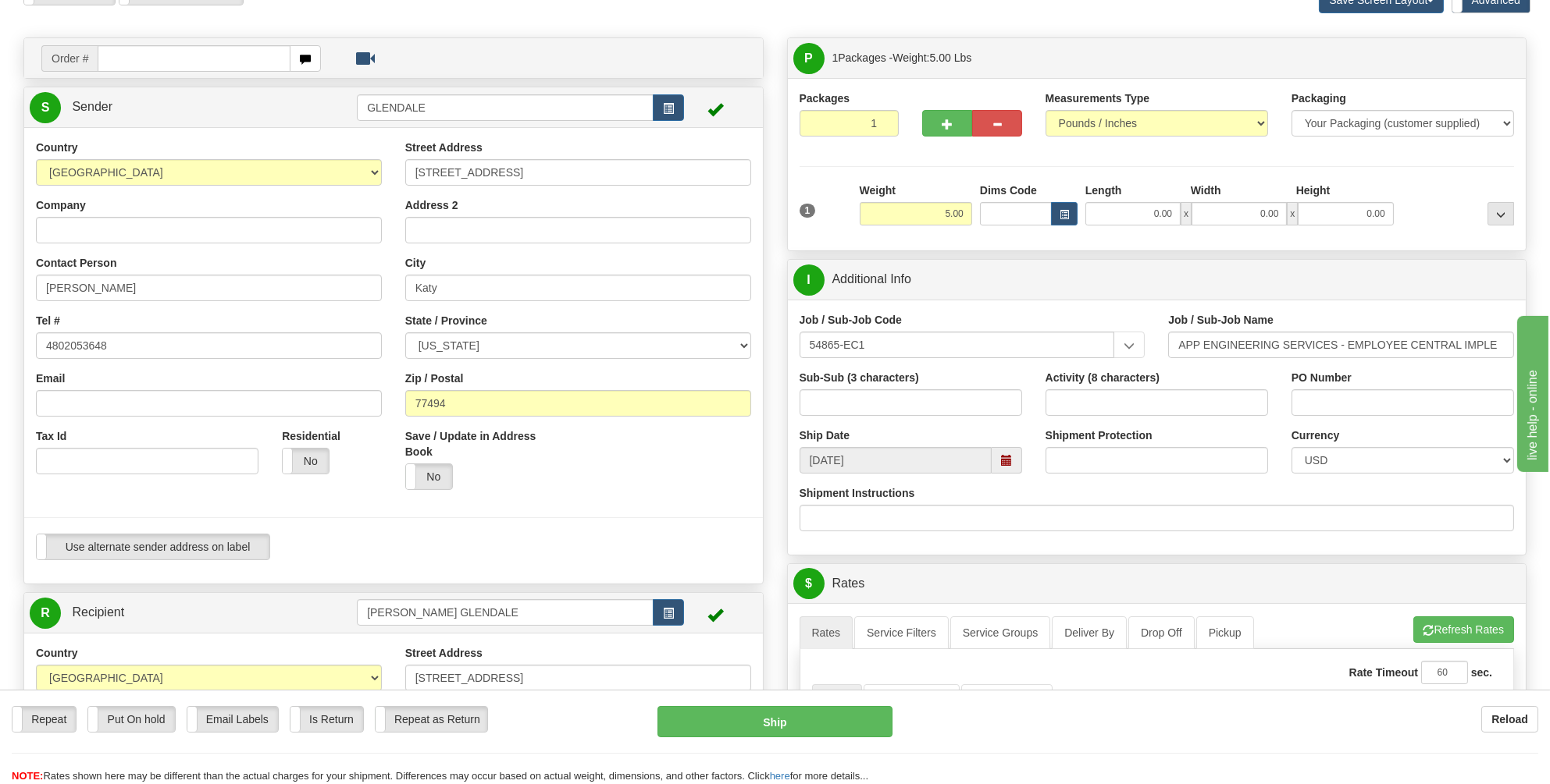
scroll to position [156, 0]
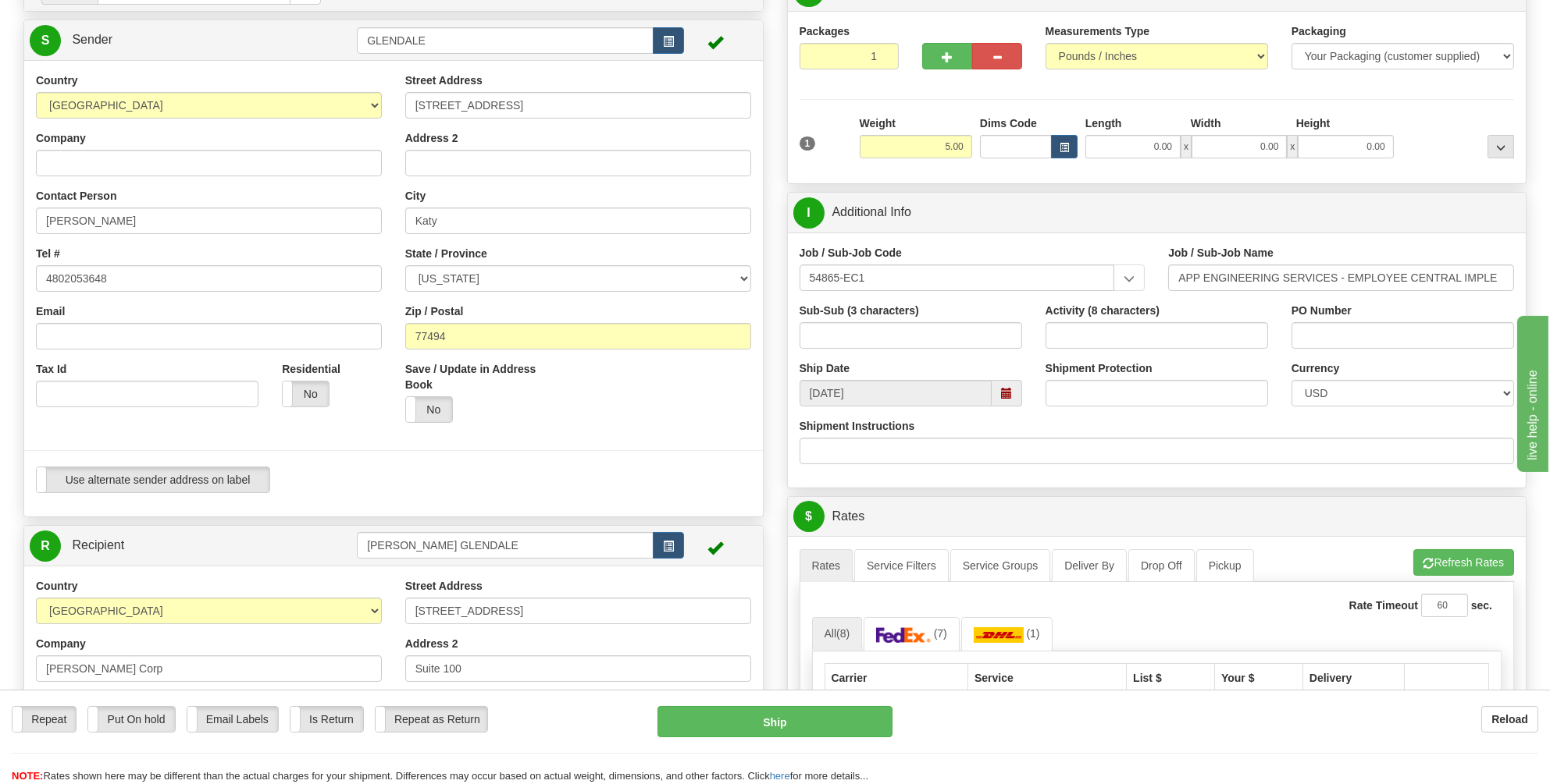
click at [1005, 393] on span at bounding box center [1006, 393] width 11 height 11
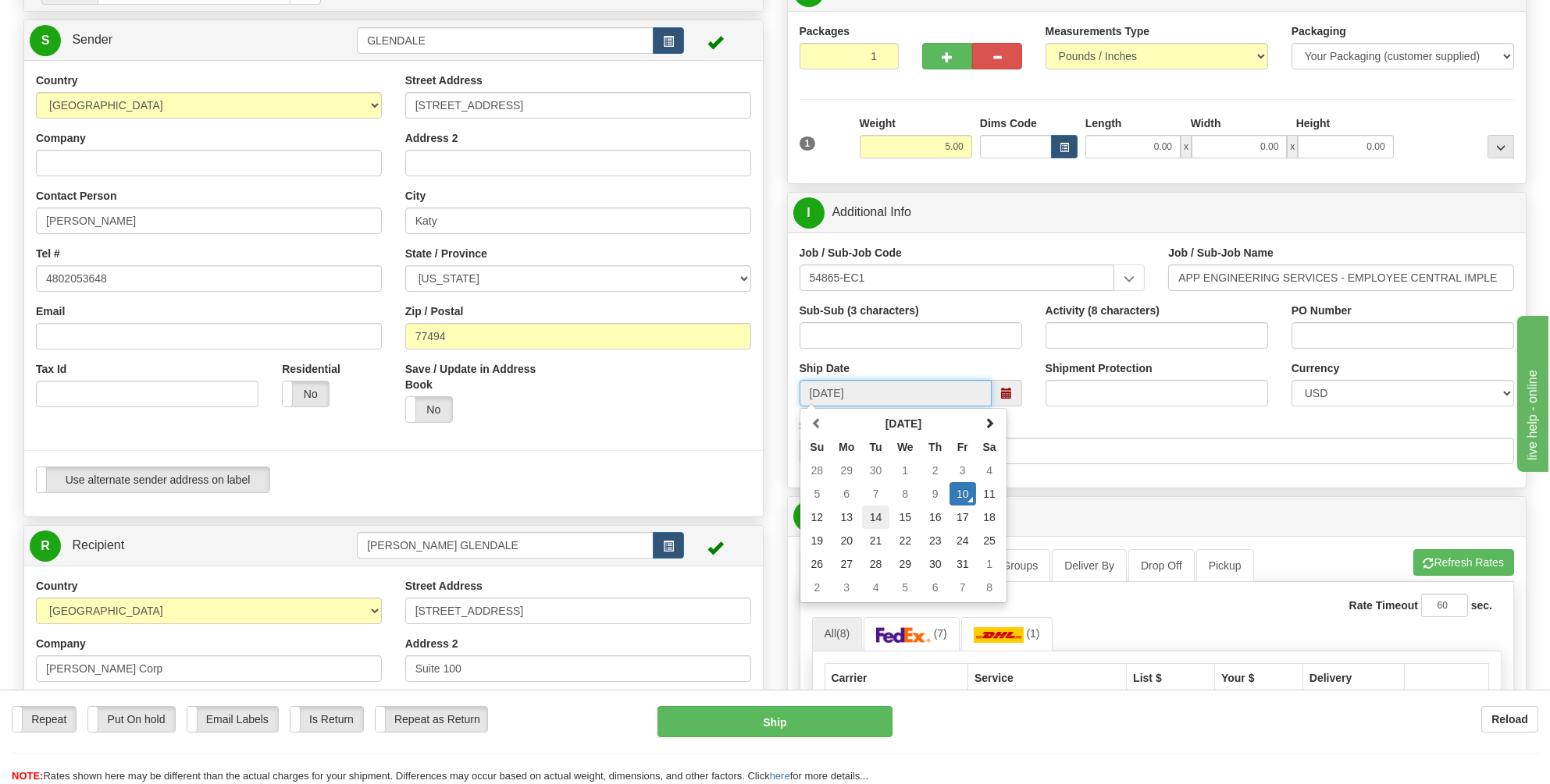
click at [875, 515] on td "14" at bounding box center [876, 517] width 27 height 23
type input "10/14/2025"
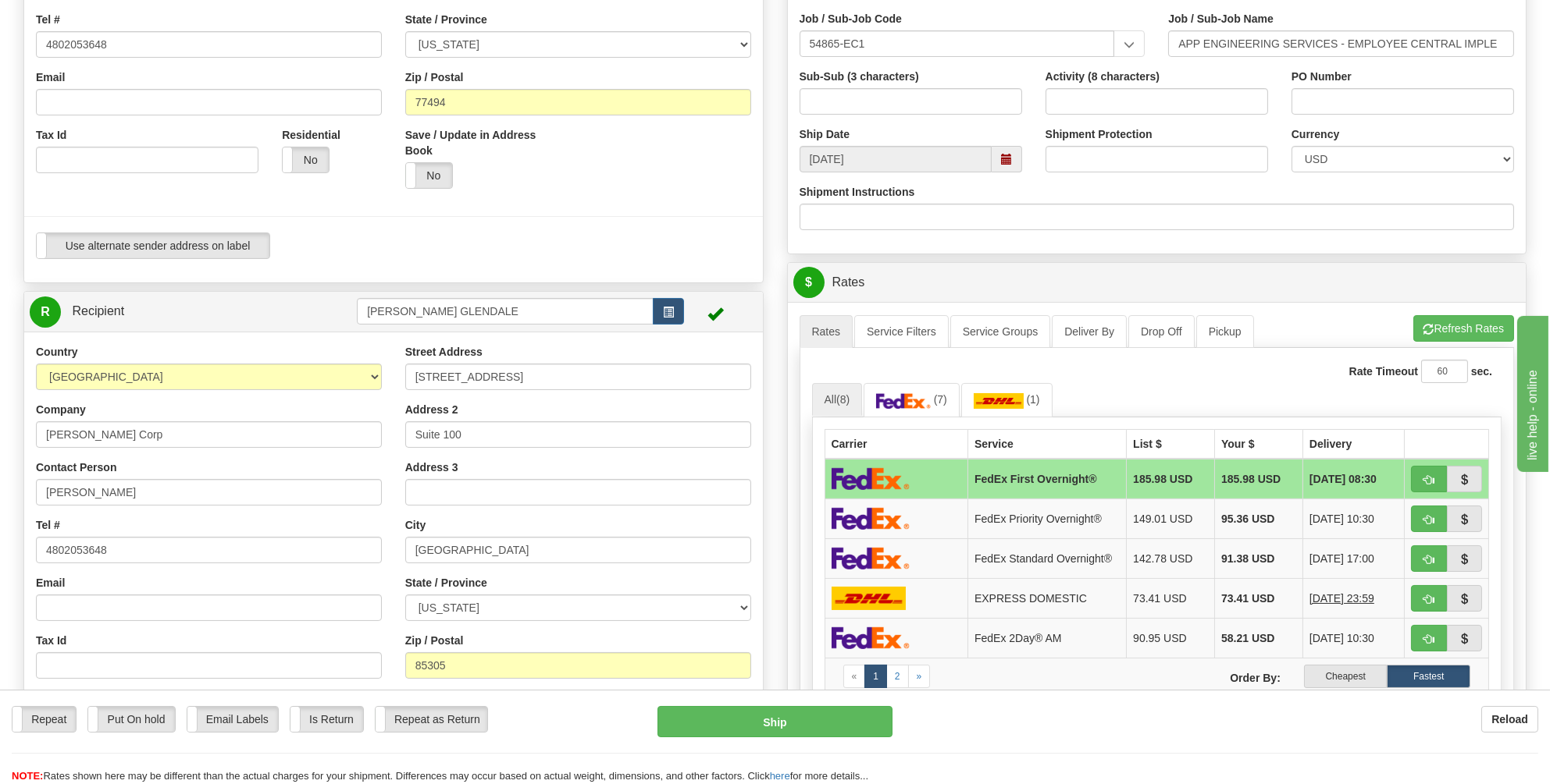
scroll to position [546, 0]
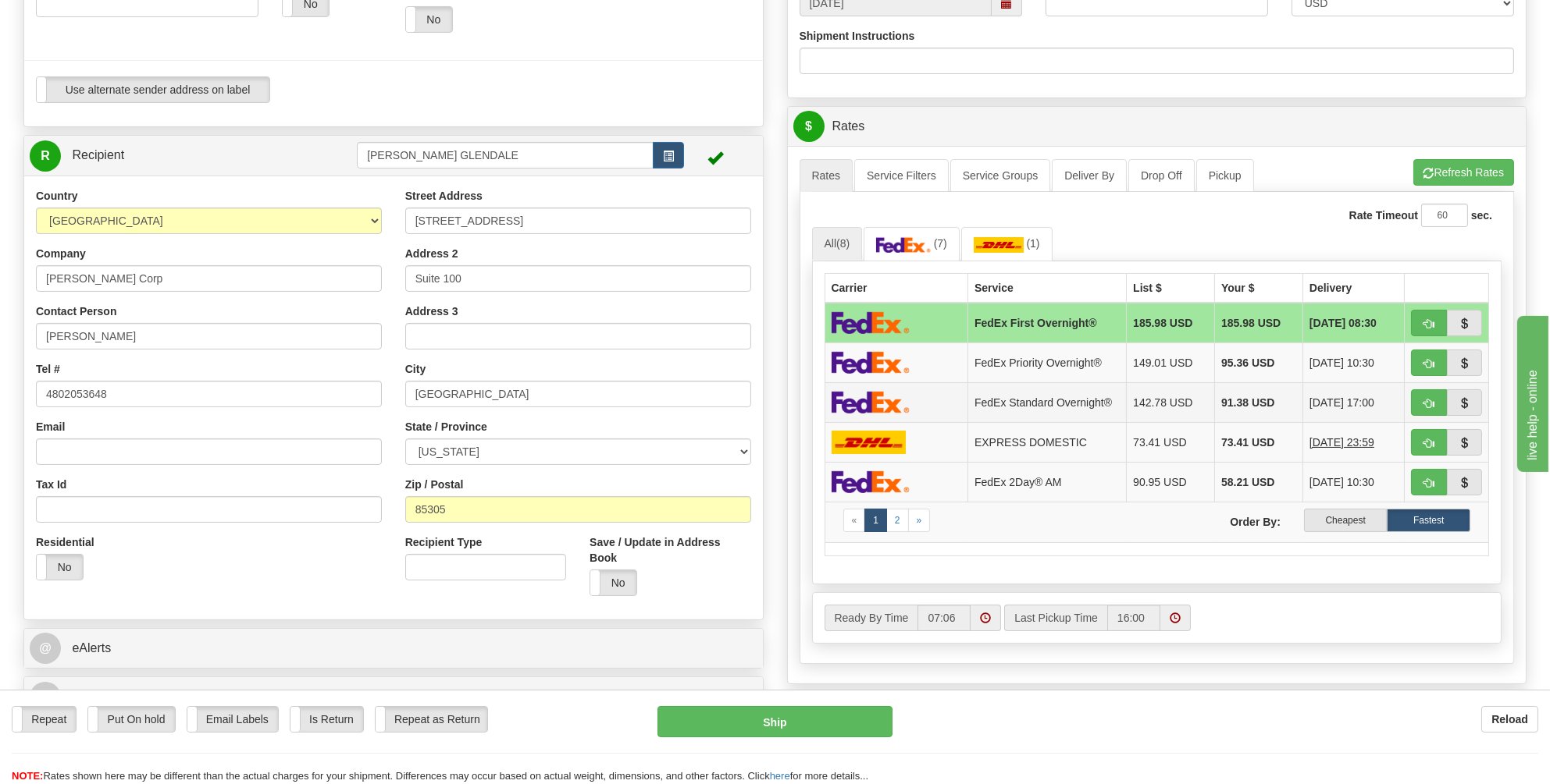
click at [876, 398] on img at bounding box center [870, 402] width 78 height 23
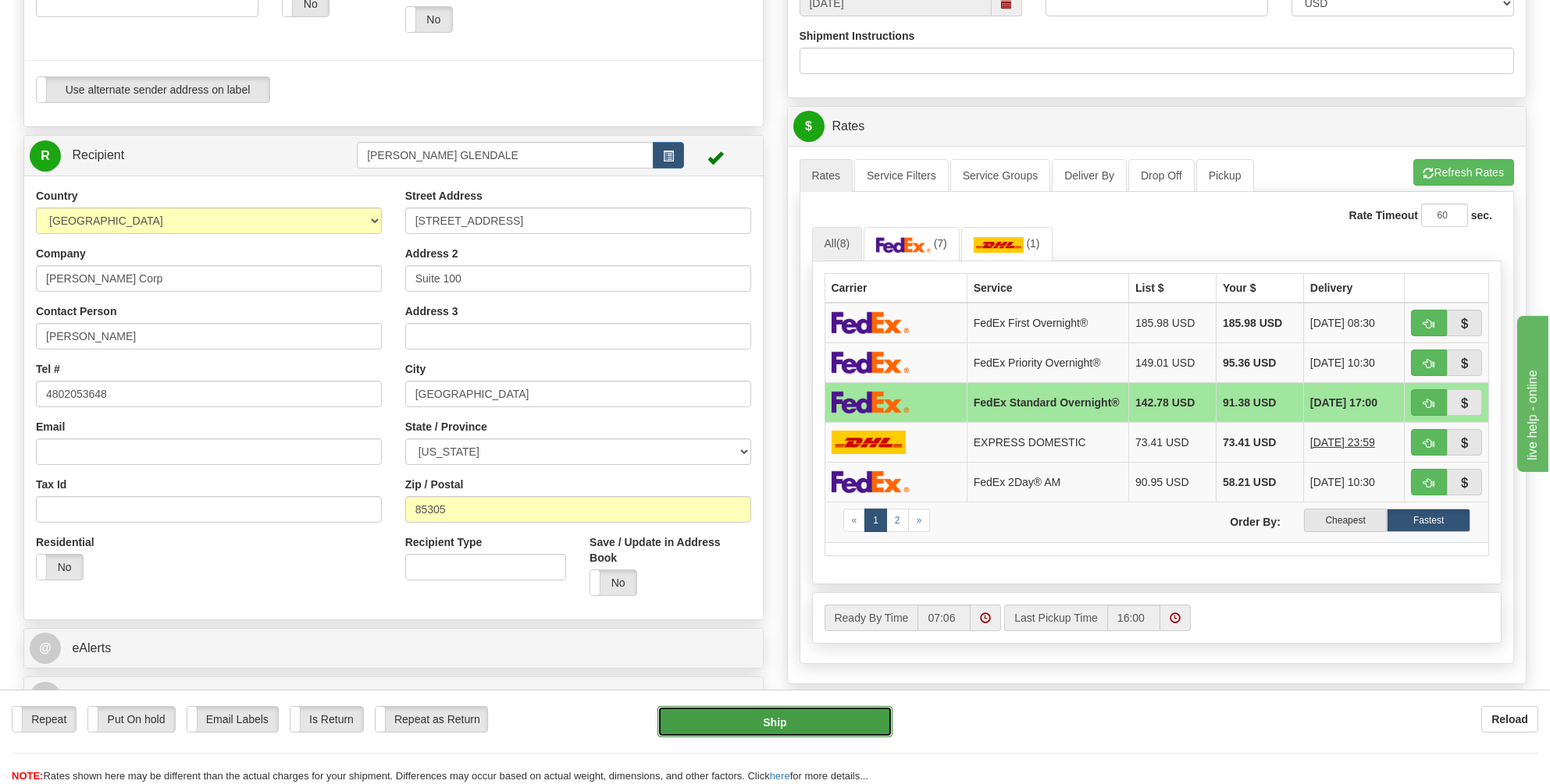
click at [769, 722] on button "Ship" at bounding box center [774, 722] width 235 height 32
type input "05"
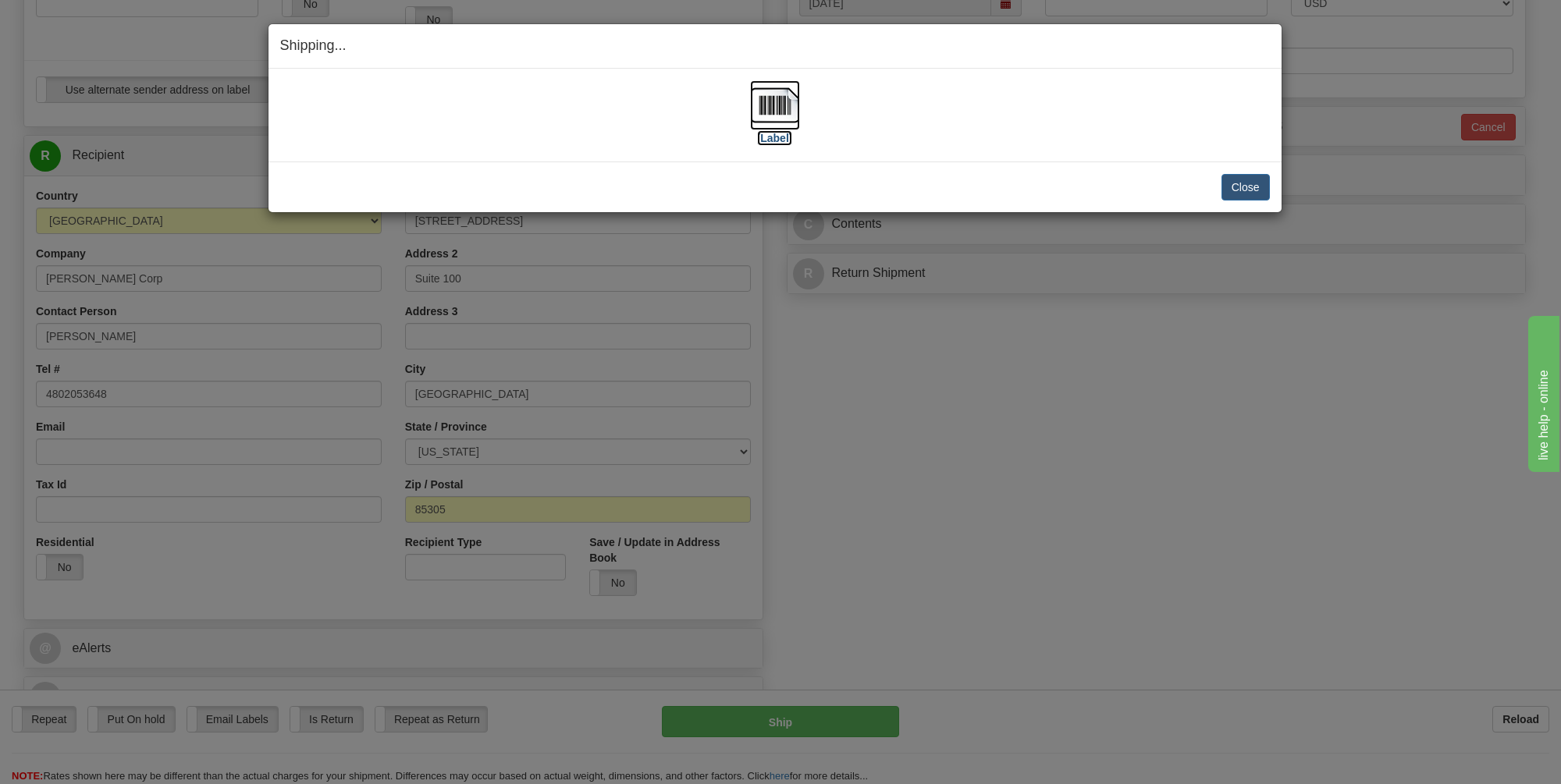
click at [782, 102] on img at bounding box center [775, 105] width 50 height 50
